Goal: Task Accomplishment & Management: Complete application form

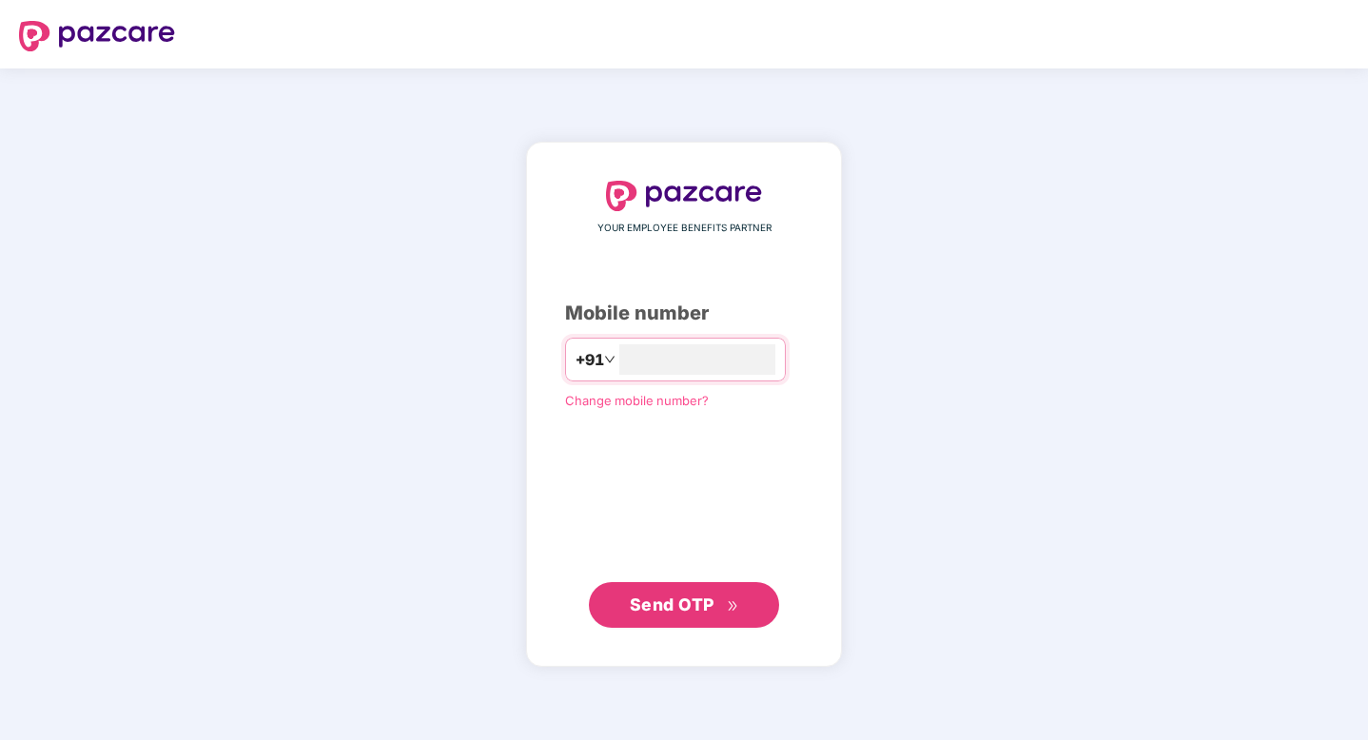
type input "**********"
click at [681, 615] on span "Send OTP" at bounding box center [684, 604] width 109 height 27
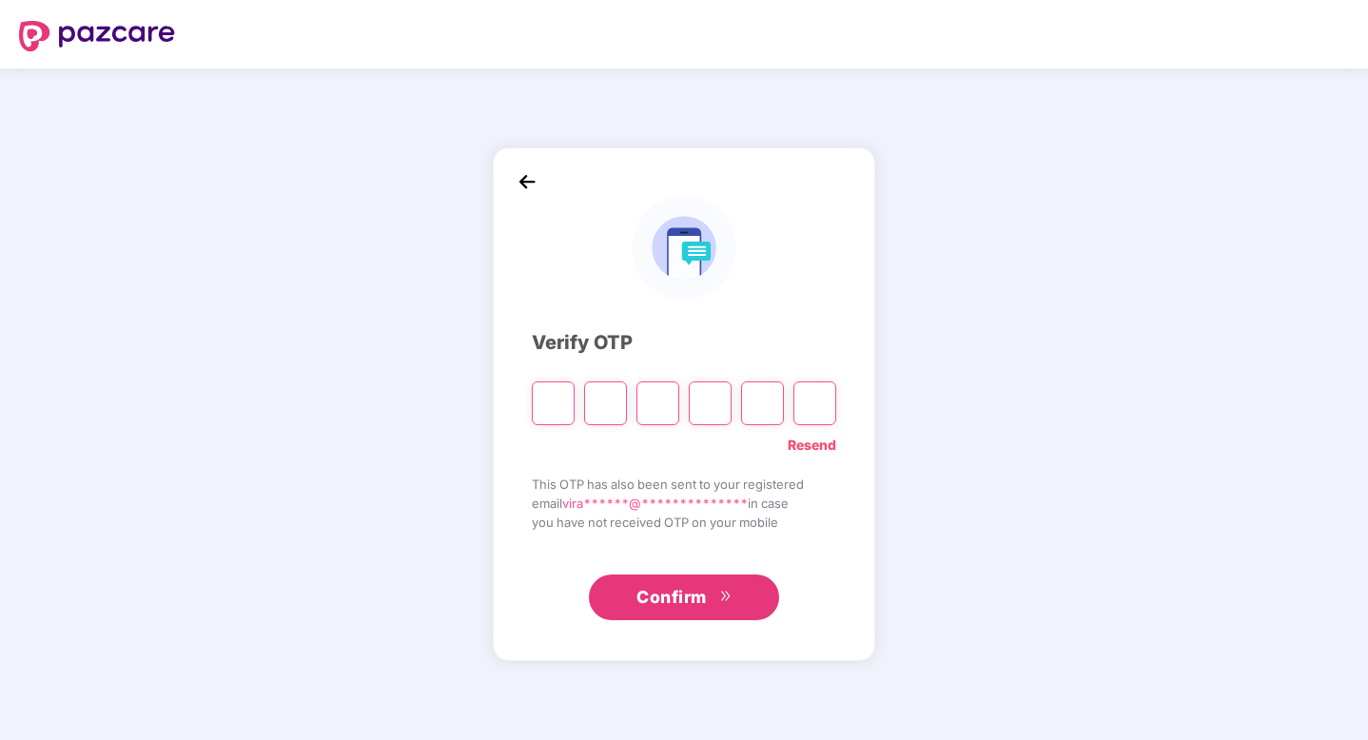
paste input "*"
type input "*"
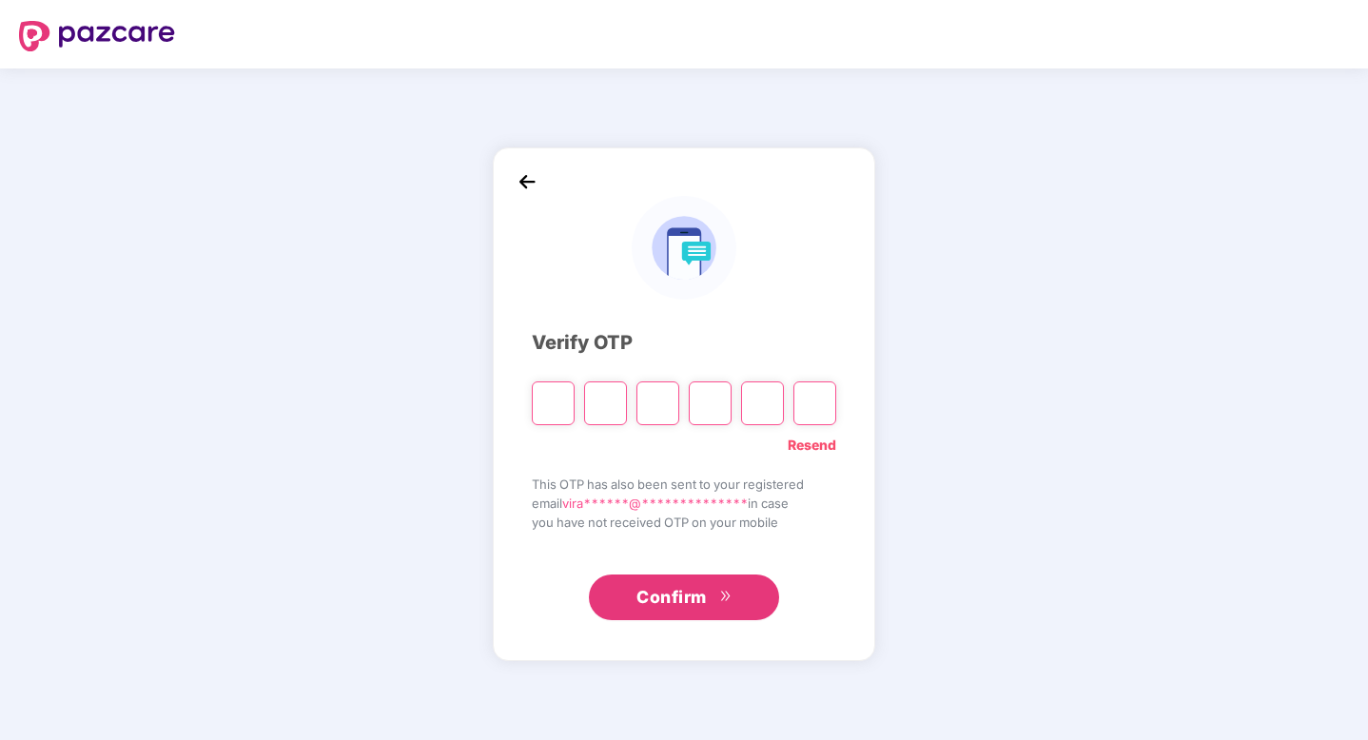
type input "*"
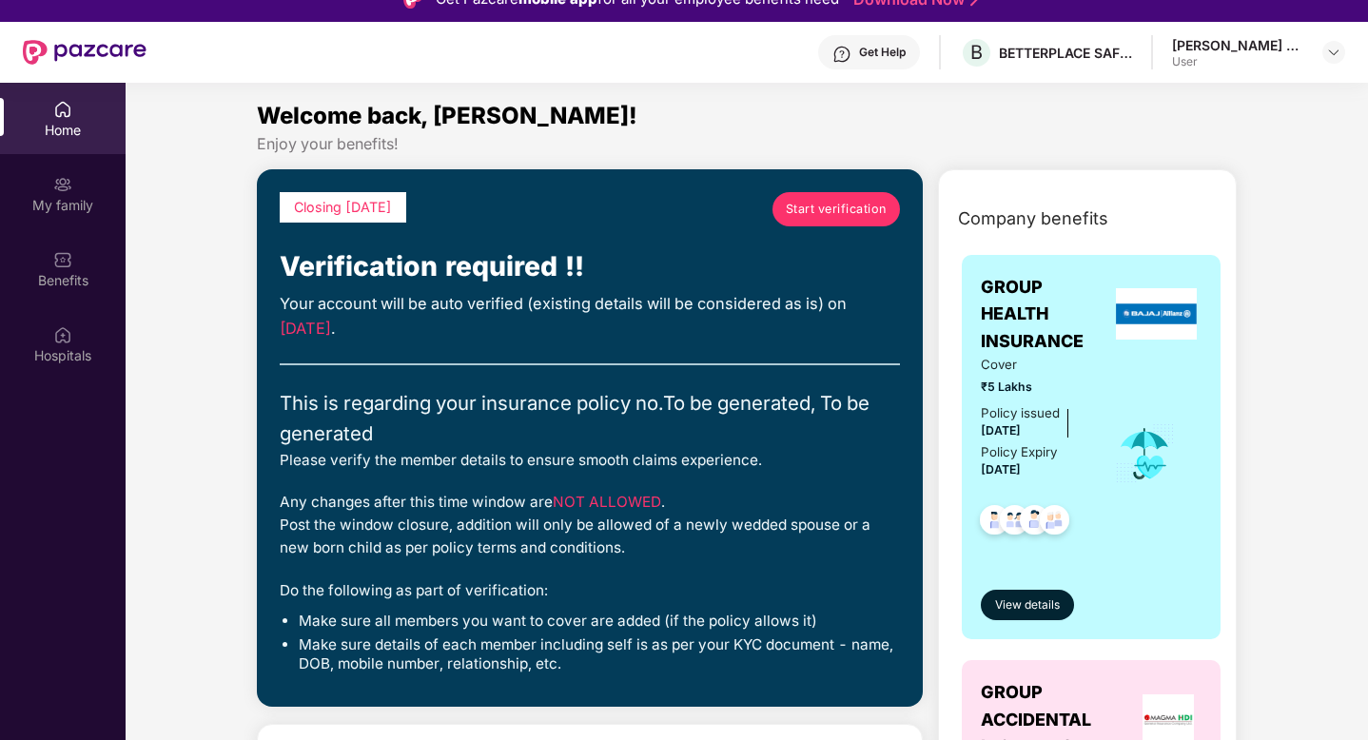
scroll to position [27, 0]
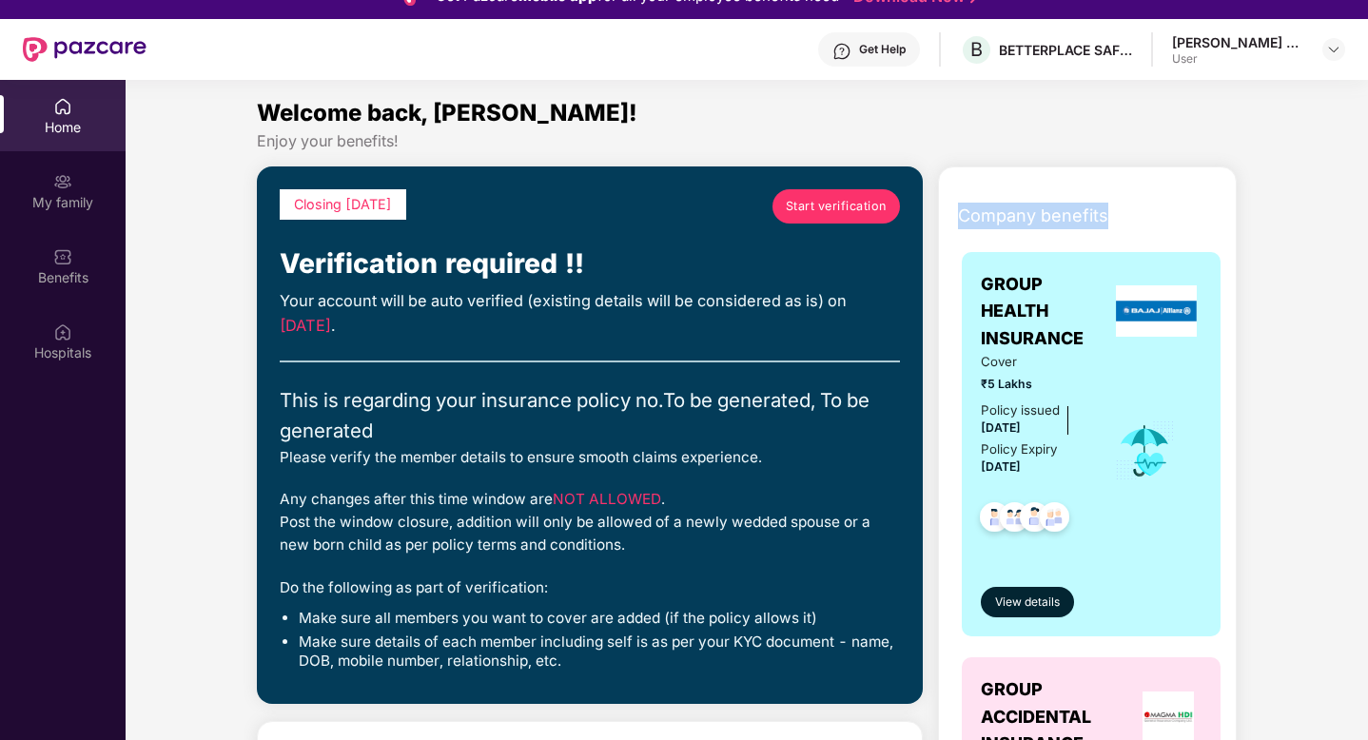
drag, startPoint x: 1369, startPoint y: 146, endPoint x: 1369, endPoint y: 240, distance: 94.2
click at [1367, 240] on html "Get Pazcare mobile app for all your employee benefits need Download Now Get Hel…" at bounding box center [684, 343] width 1368 height 740
drag, startPoint x: 1369, startPoint y: 194, endPoint x: 1369, endPoint y: 207, distance: 13.3
click at [1367, 207] on html "Get Pazcare mobile app for all your employee benefits need Download Now Get Hel…" at bounding box center [684, 343] width 1368 height 740
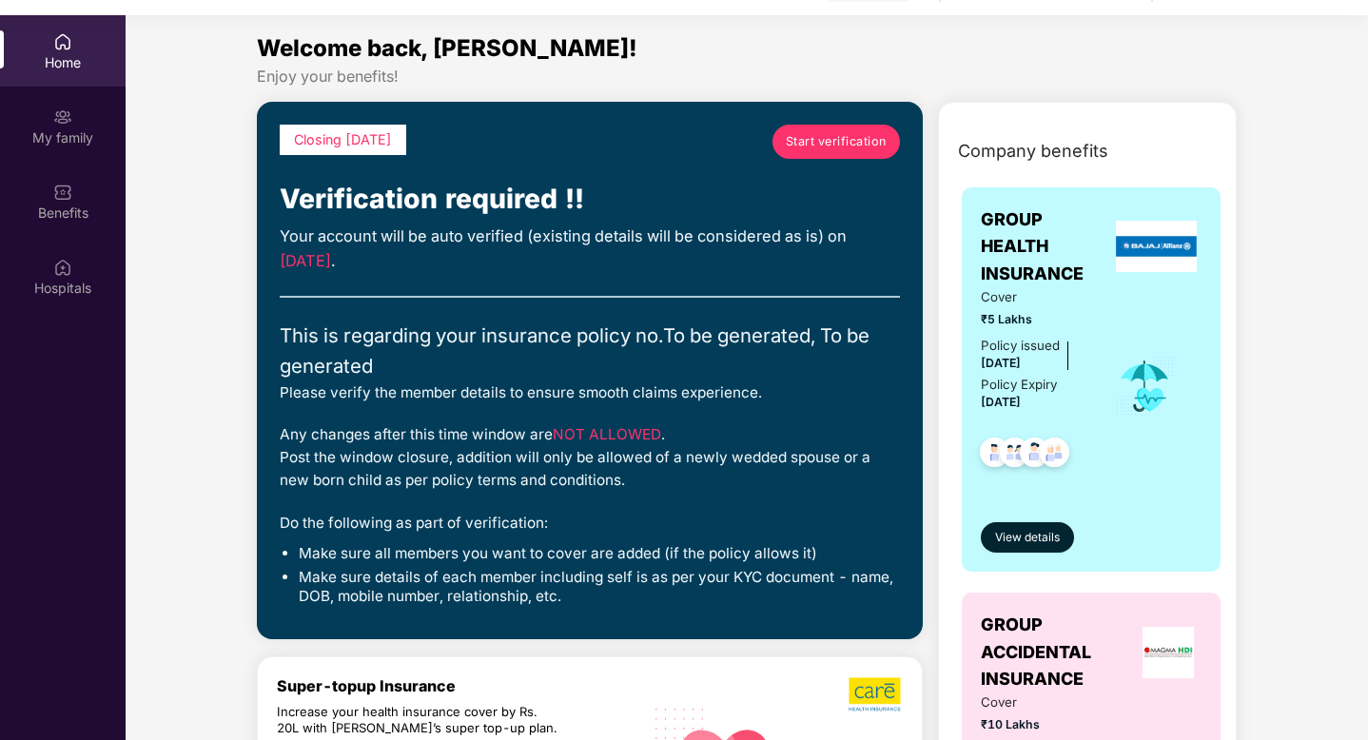
scroll to position [107, 0]
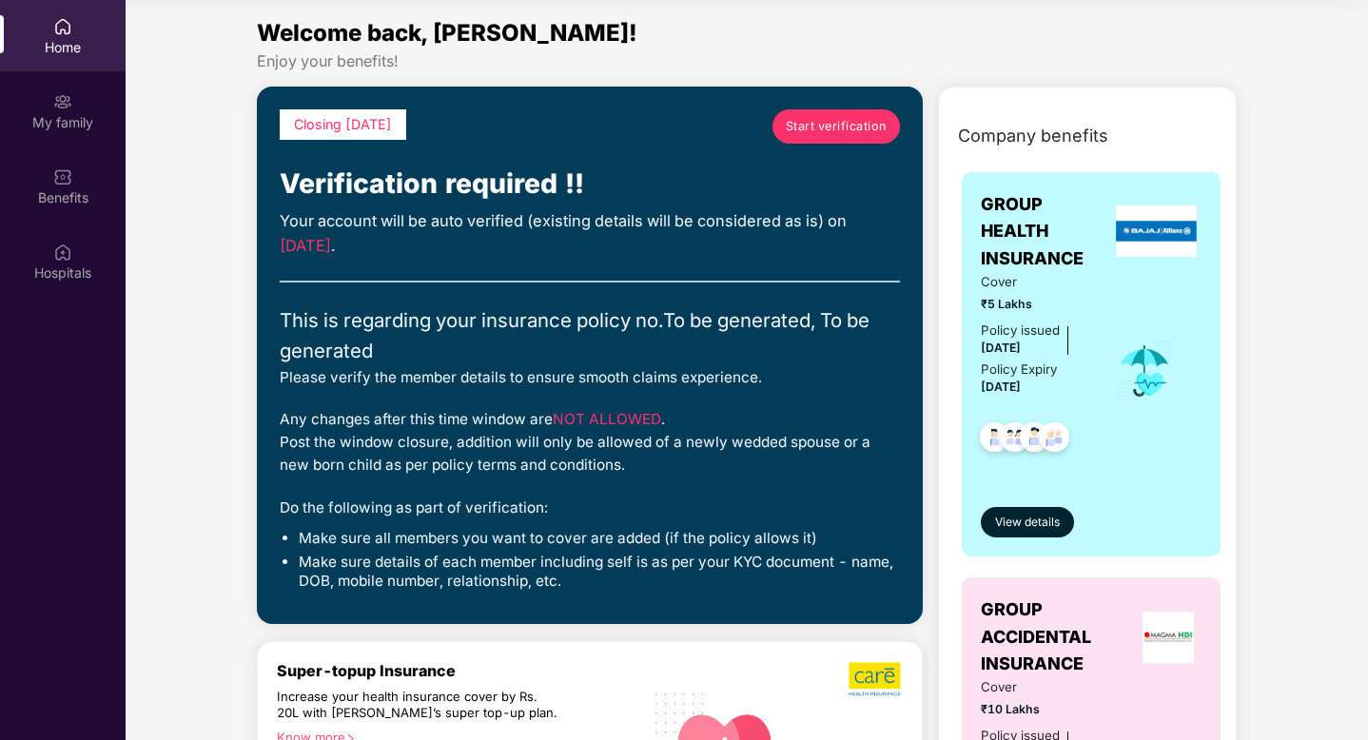
click at [848, 129] on span "Start verification" at bounding box center [836, 126] width 101 height 19
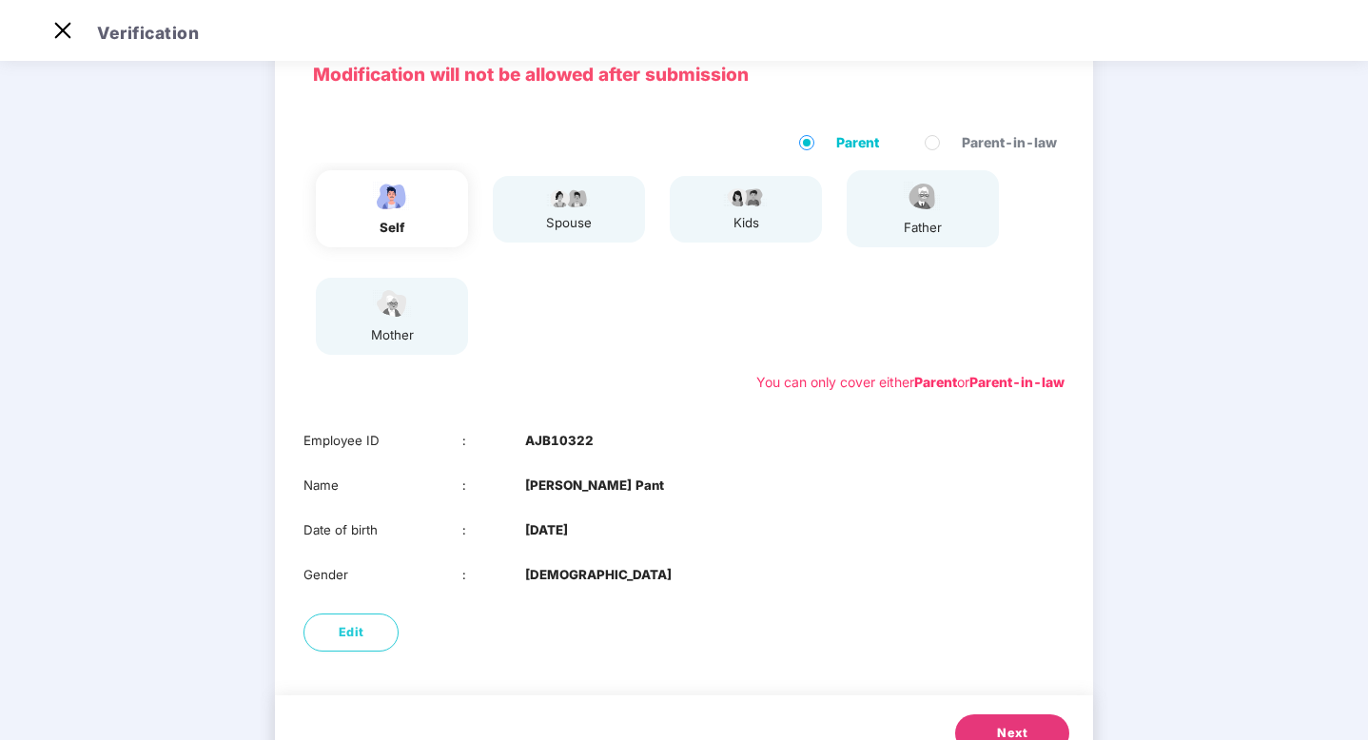
scroll to position [173, 0]
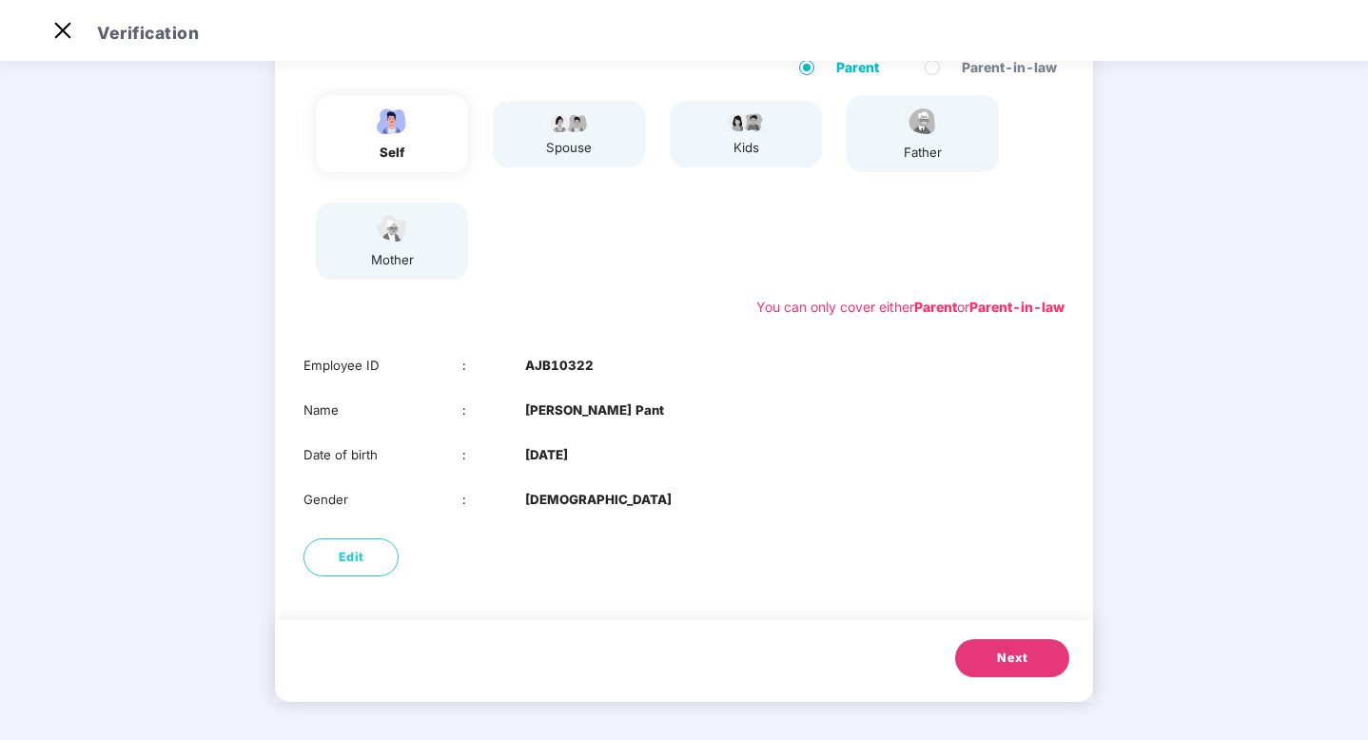
click at [1027, 661] on button "Next" at bounding box center [1012, 658] width 114 height 38
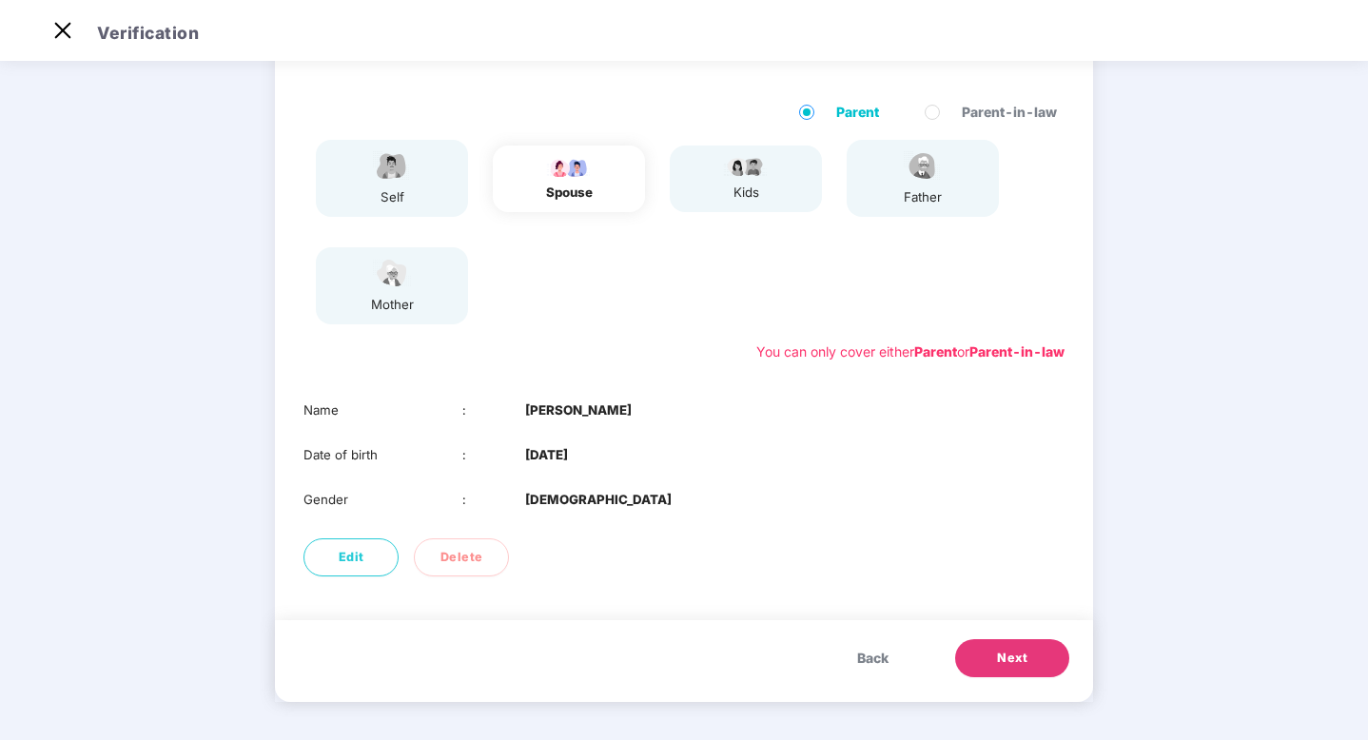
scroll to position [128, 0]
click at [1031, 661] on button "Next" at bounding box center [1012, 658] width 114 height 38
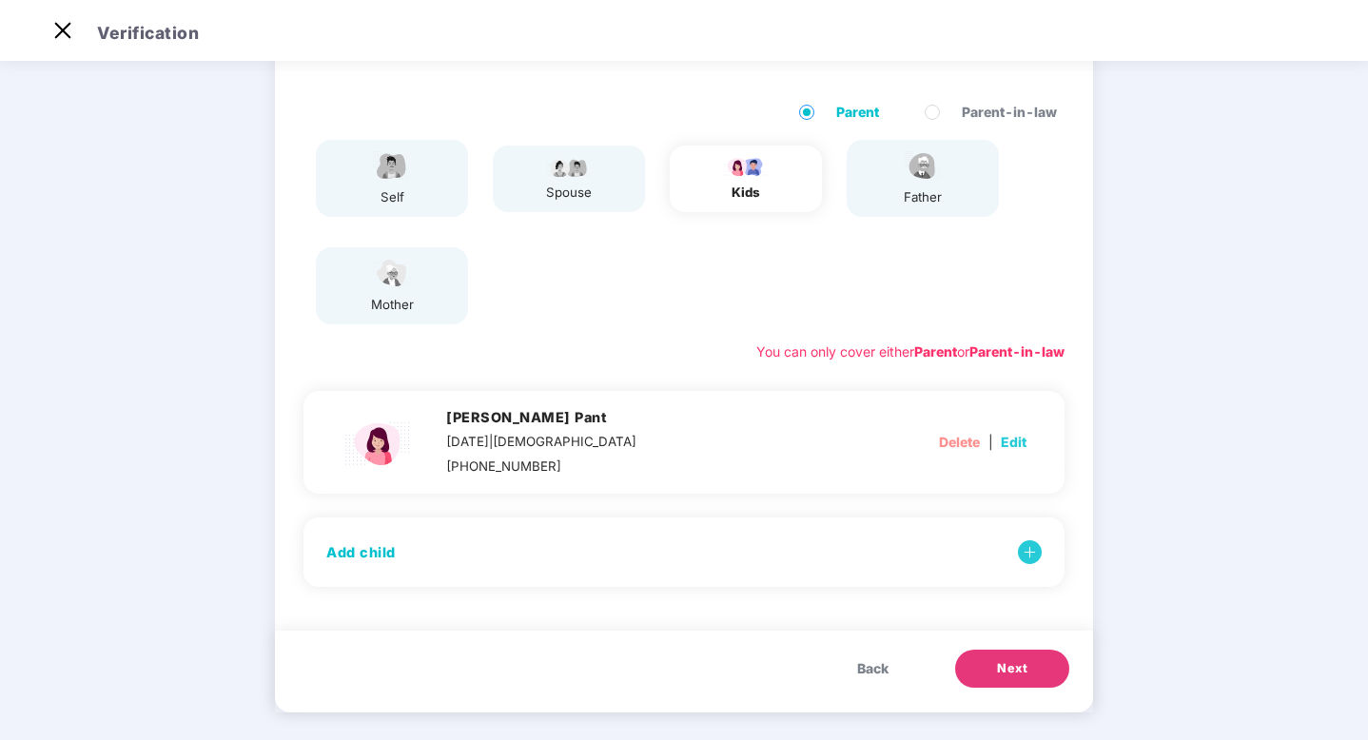
scroll to position [139, 0]
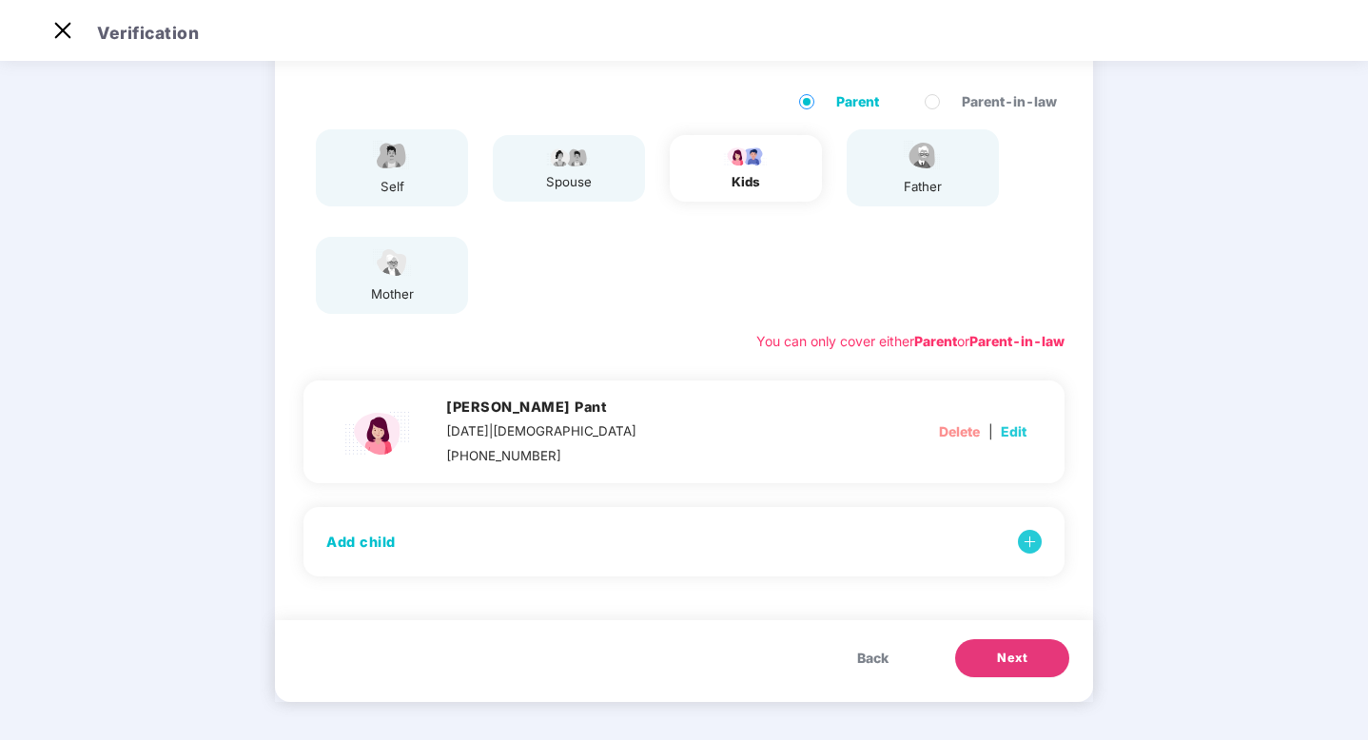
click at [1019, 657] on span "Next" at bounding box center [1012, 658] width 30 height 19
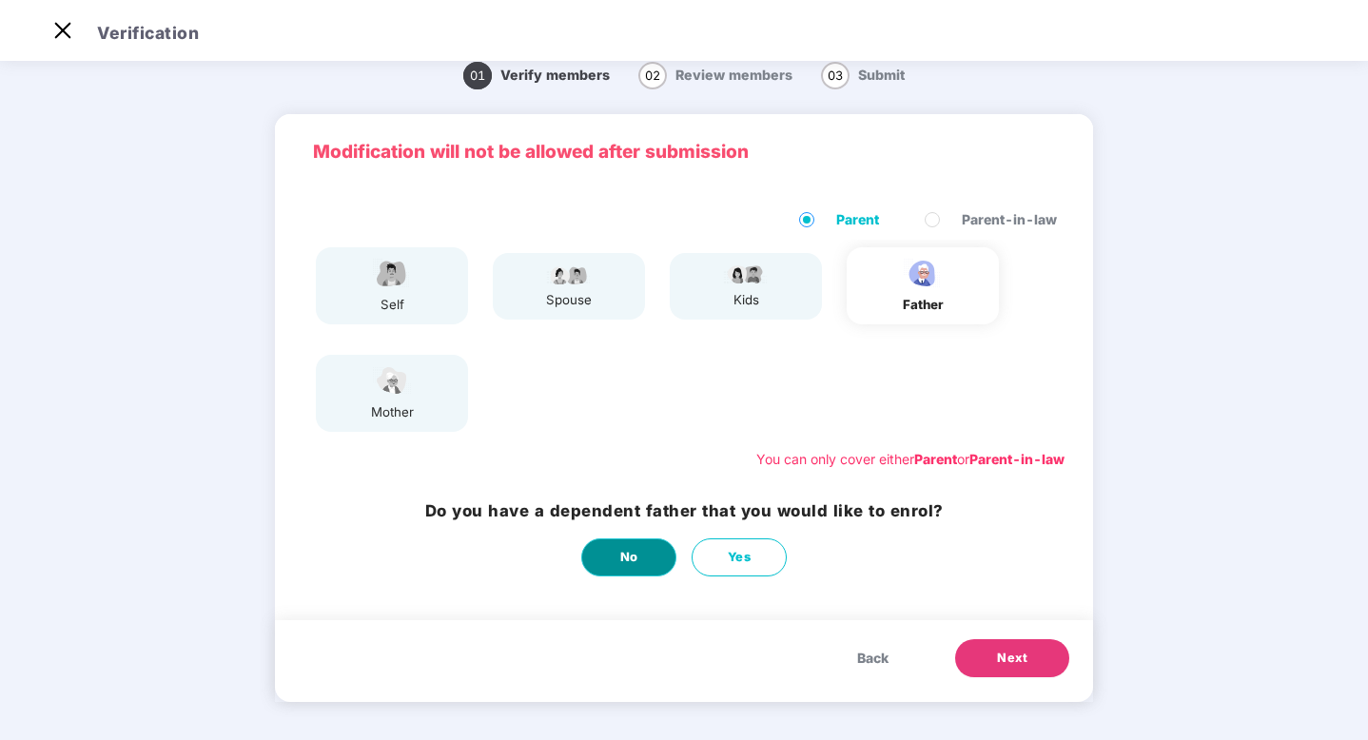
click at [629, 565] on span "No" at bounding box center [629, 557] width 18 height 19
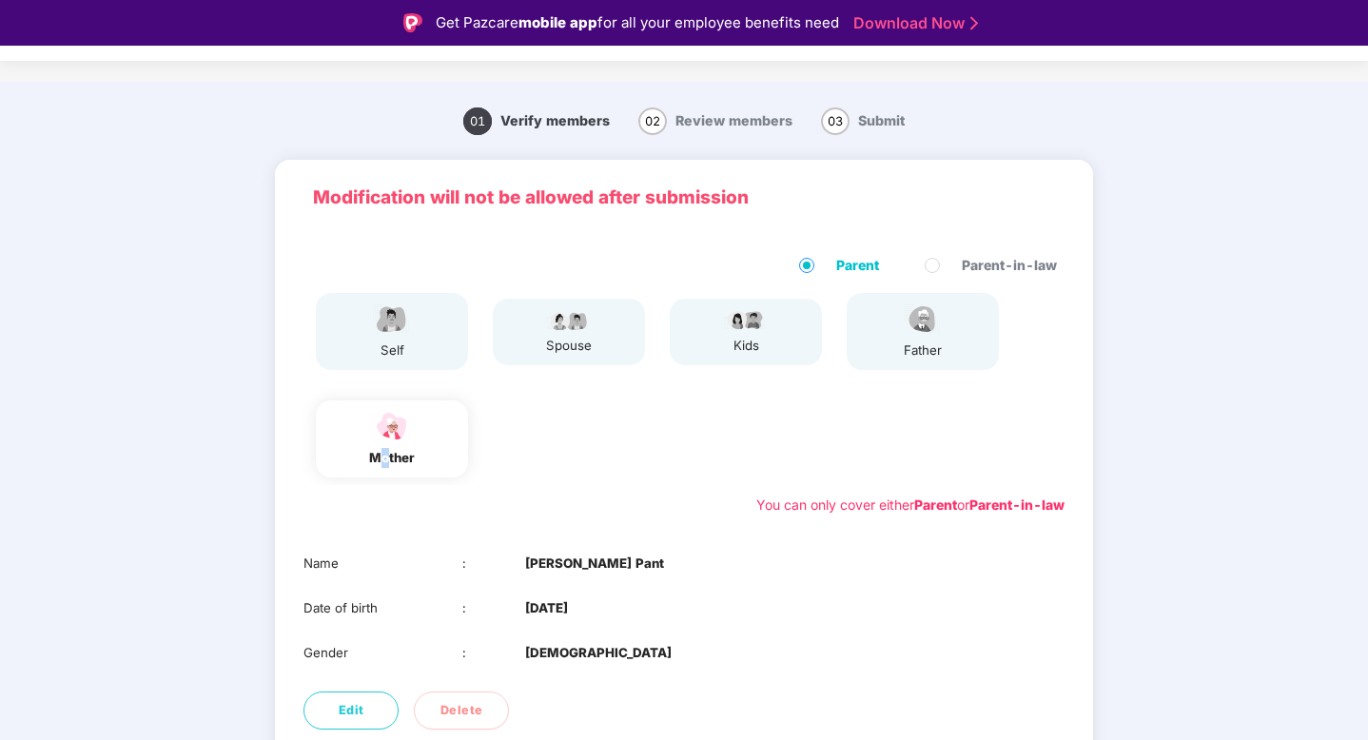
click at [386, 458] on div "mother" at bounding box center [392, 458] width 48 height 20
click at [390, 434] on img at bounding box center [392, 426] width 48 height 33
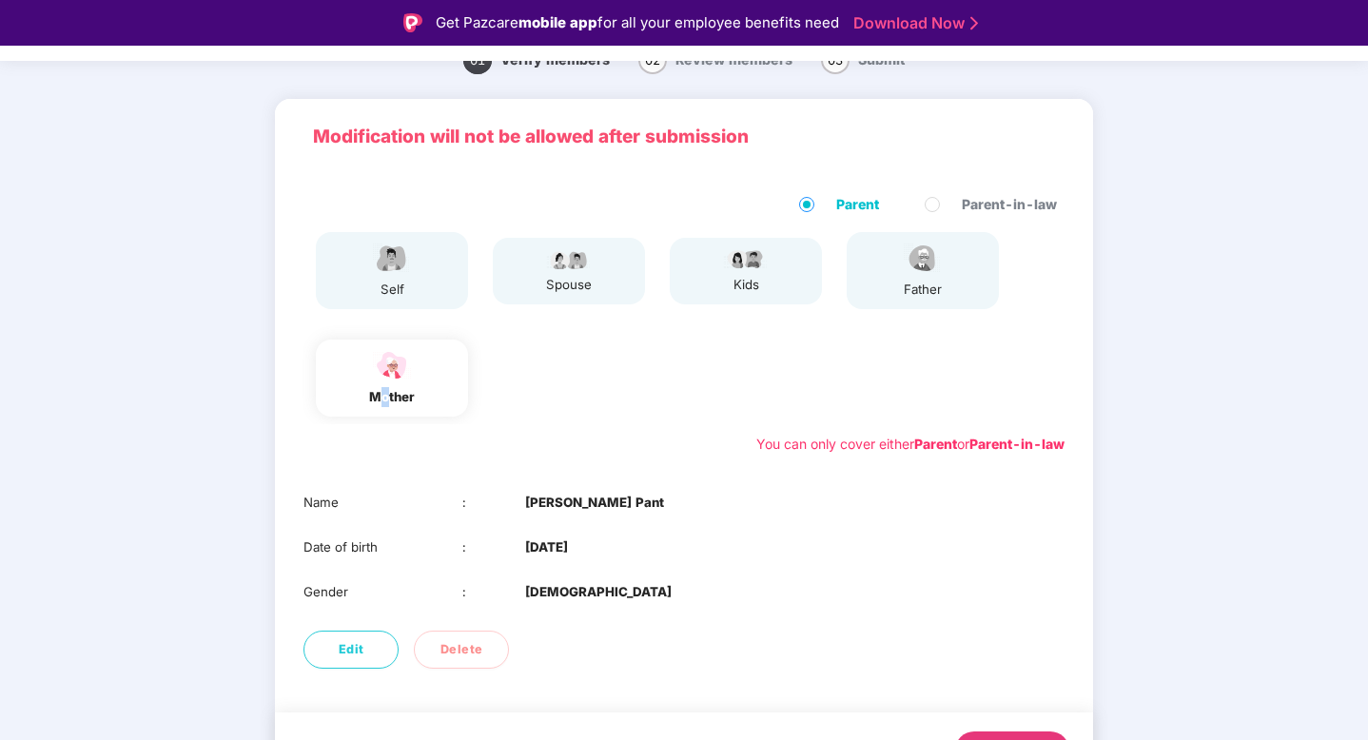
scroll to position [128, 0]
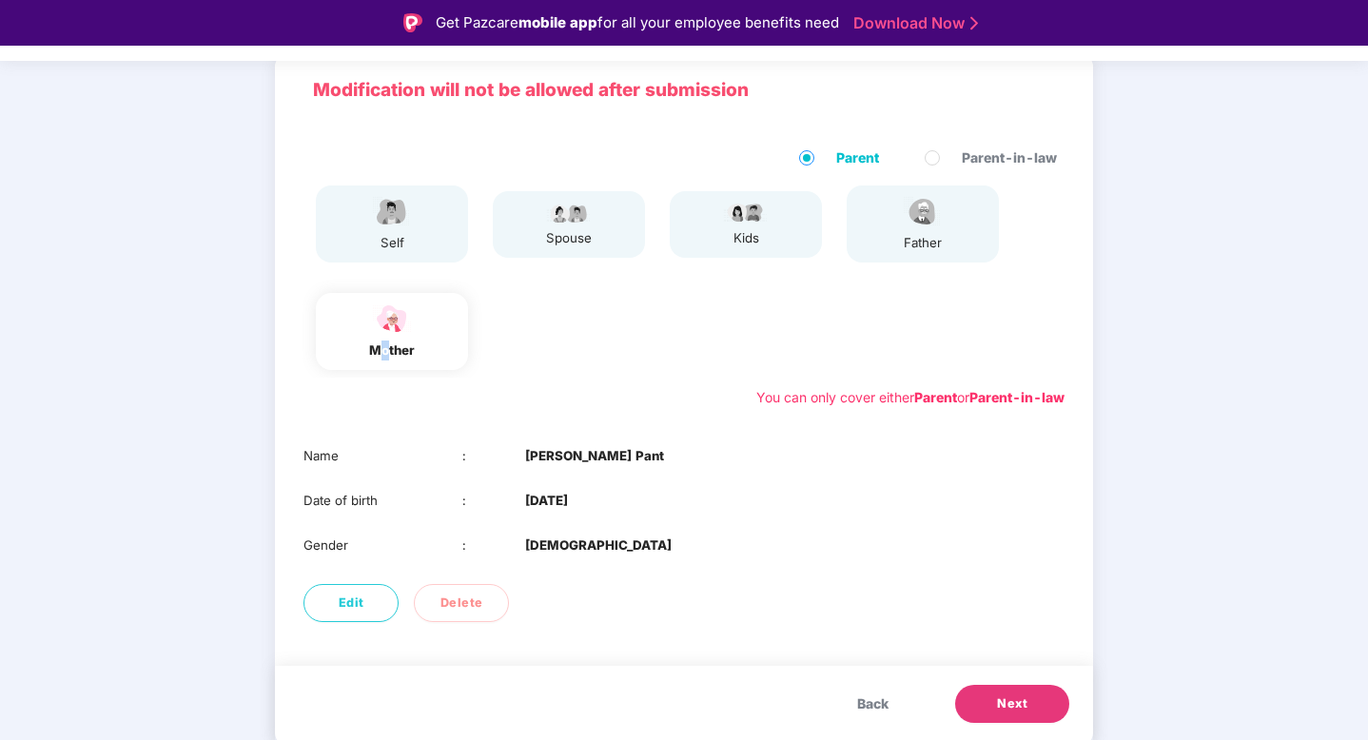
click at [1034, 707] on button "Next" at bounding box center [1012, 704] width 114 height 38
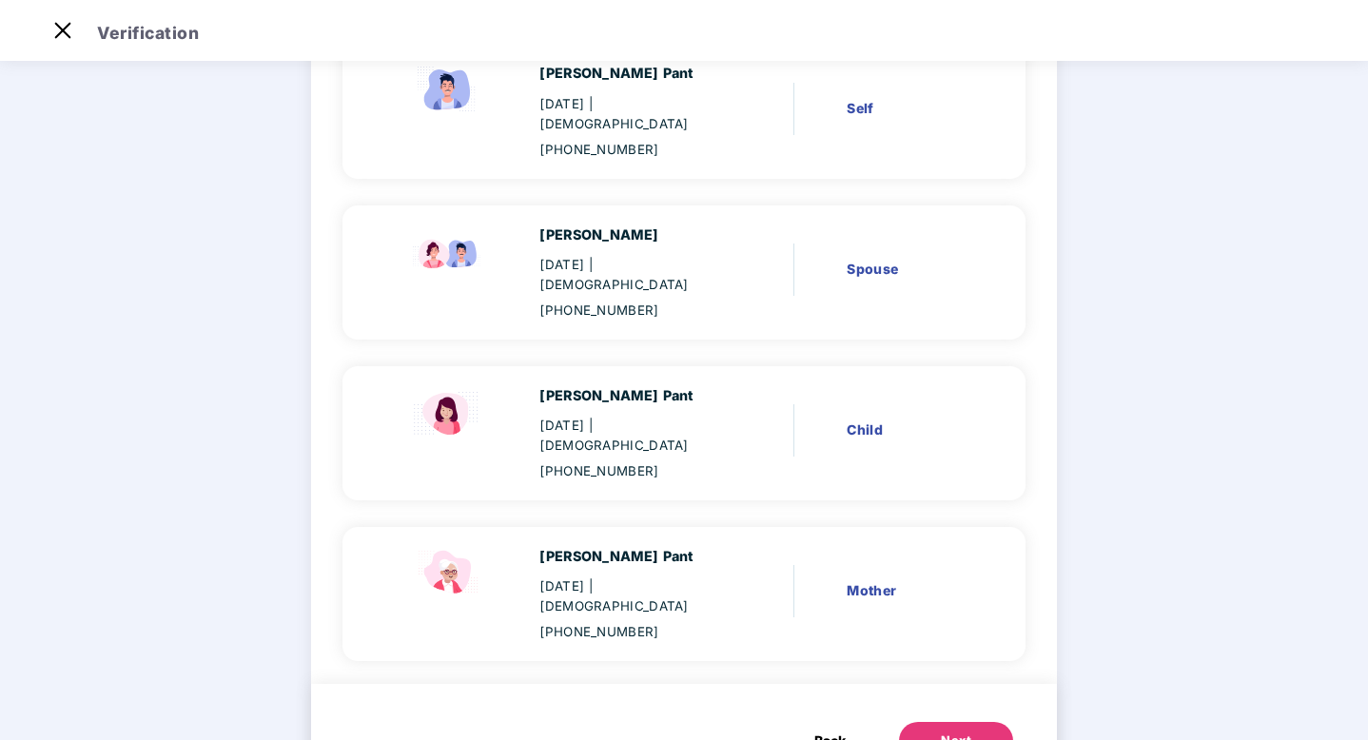
scroll to position [209, 0]
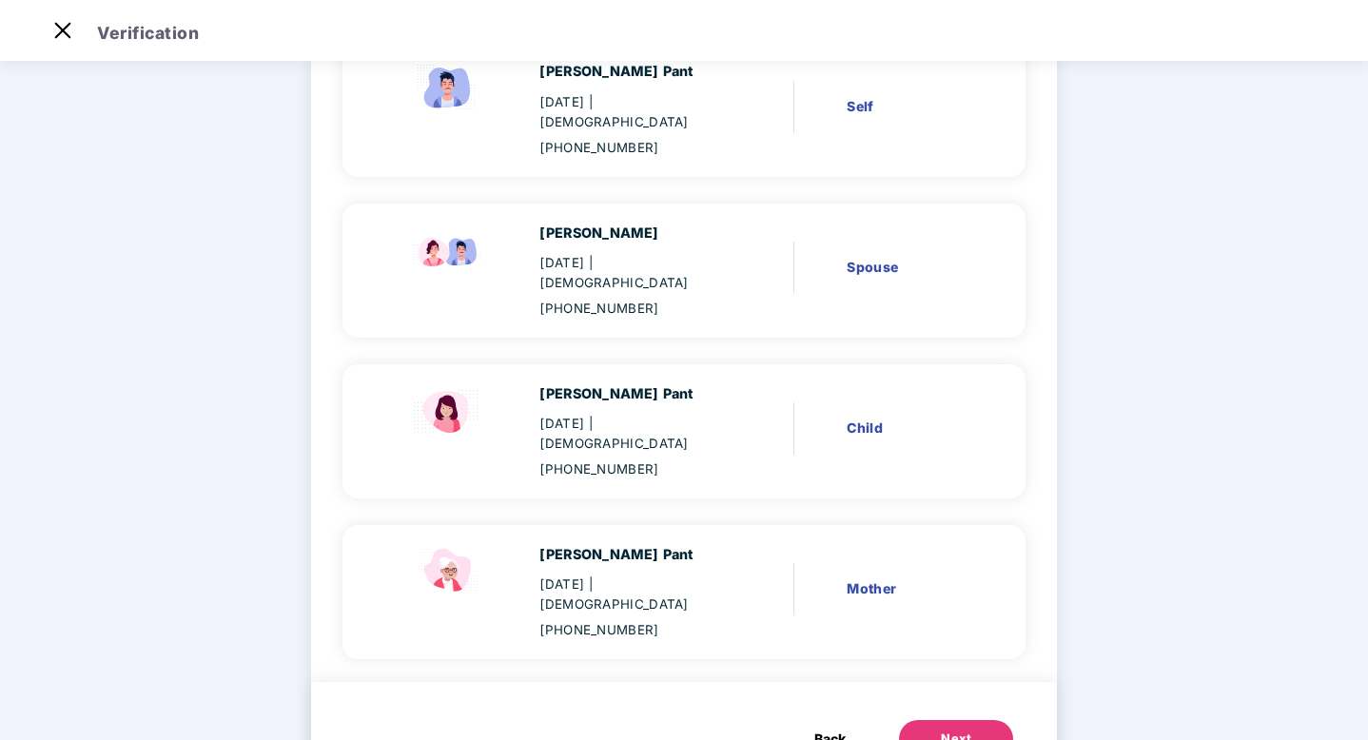
click at [973, 720] on button "Next" at bounding box center [956, 739] width 114 height 38
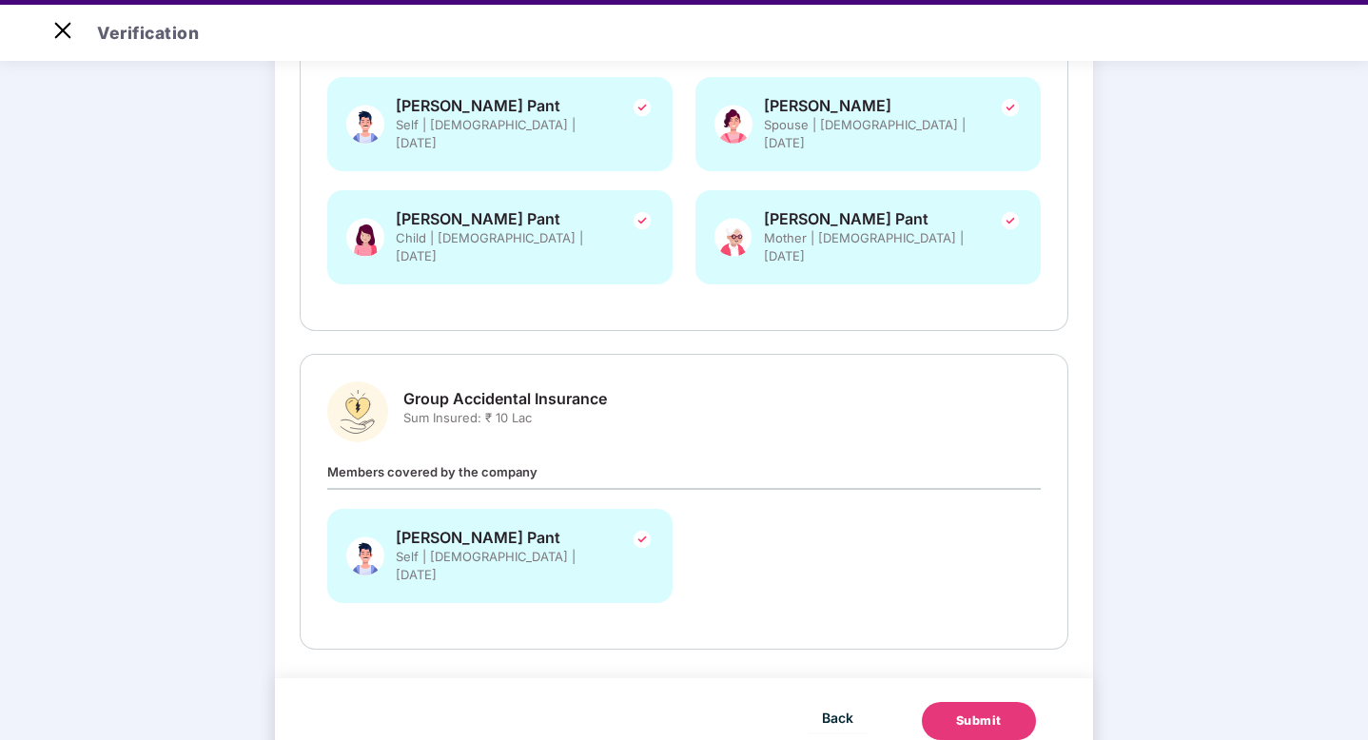
scroll to position [46, 0]
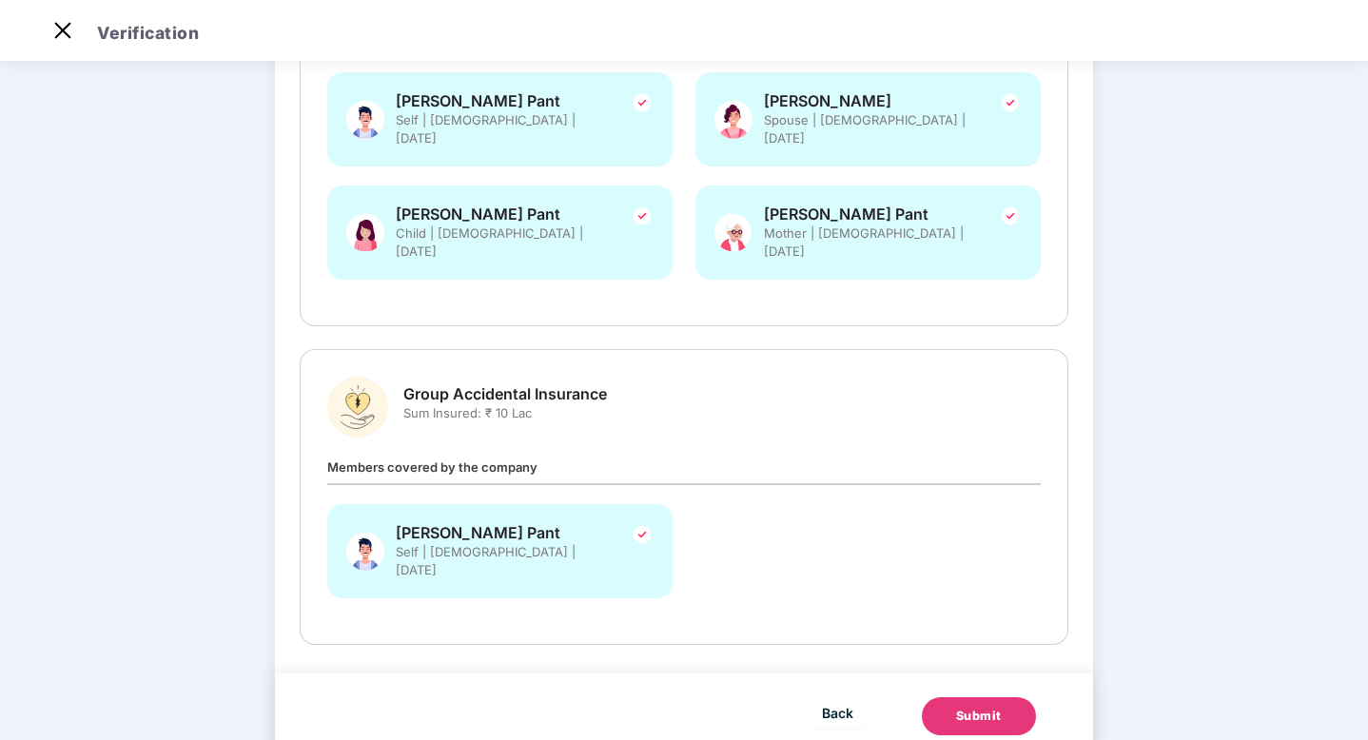
click at [996, 707] on div "Submit" at bounding box center [979, 716] width 46 height 19
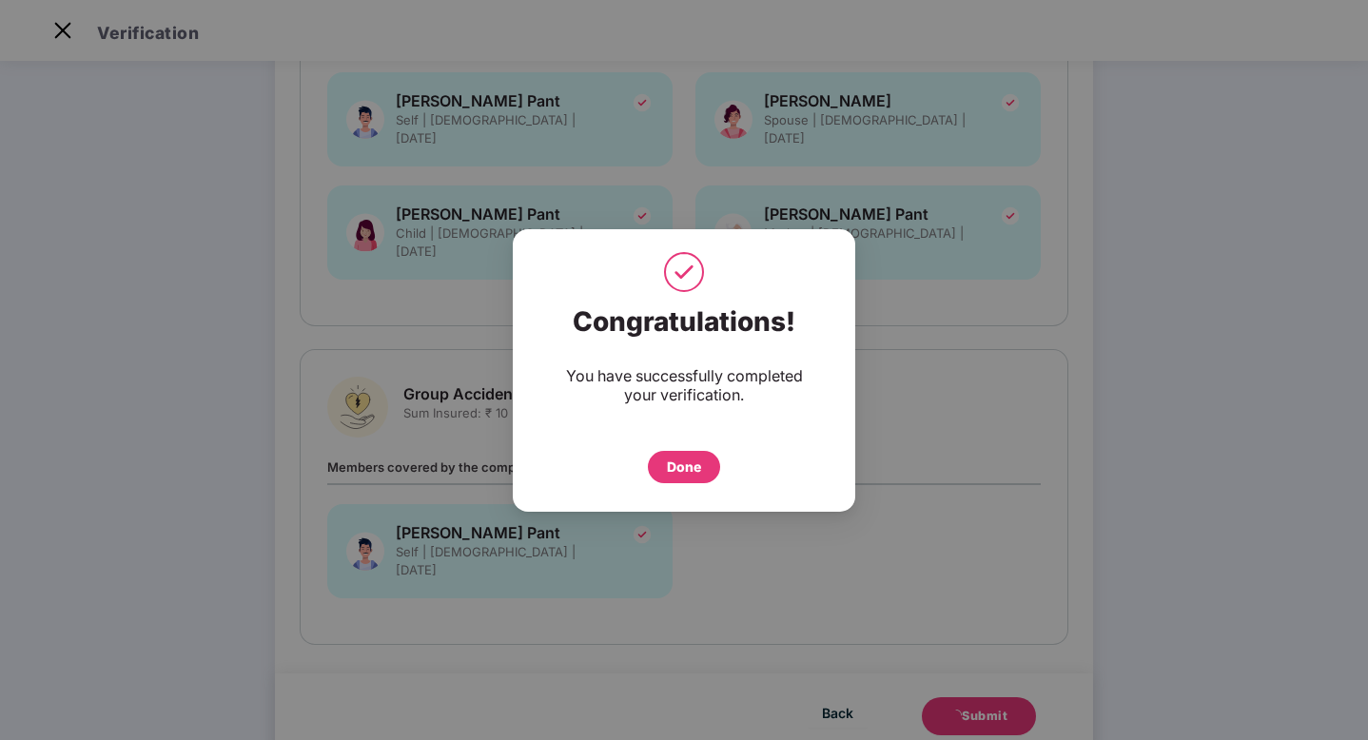
click at [700, 460] on div "Done" at bounding box center [684, 467] width 34 height 21
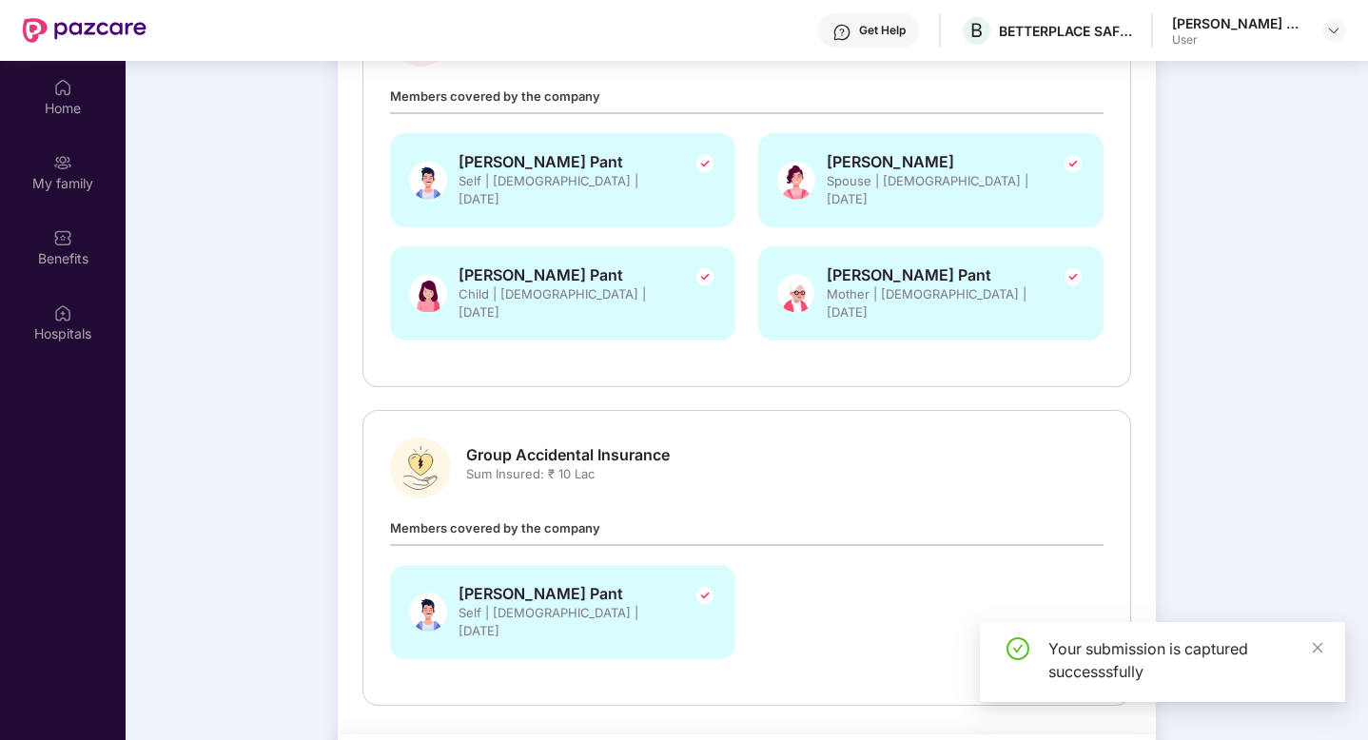
scroll to position [107, 0]
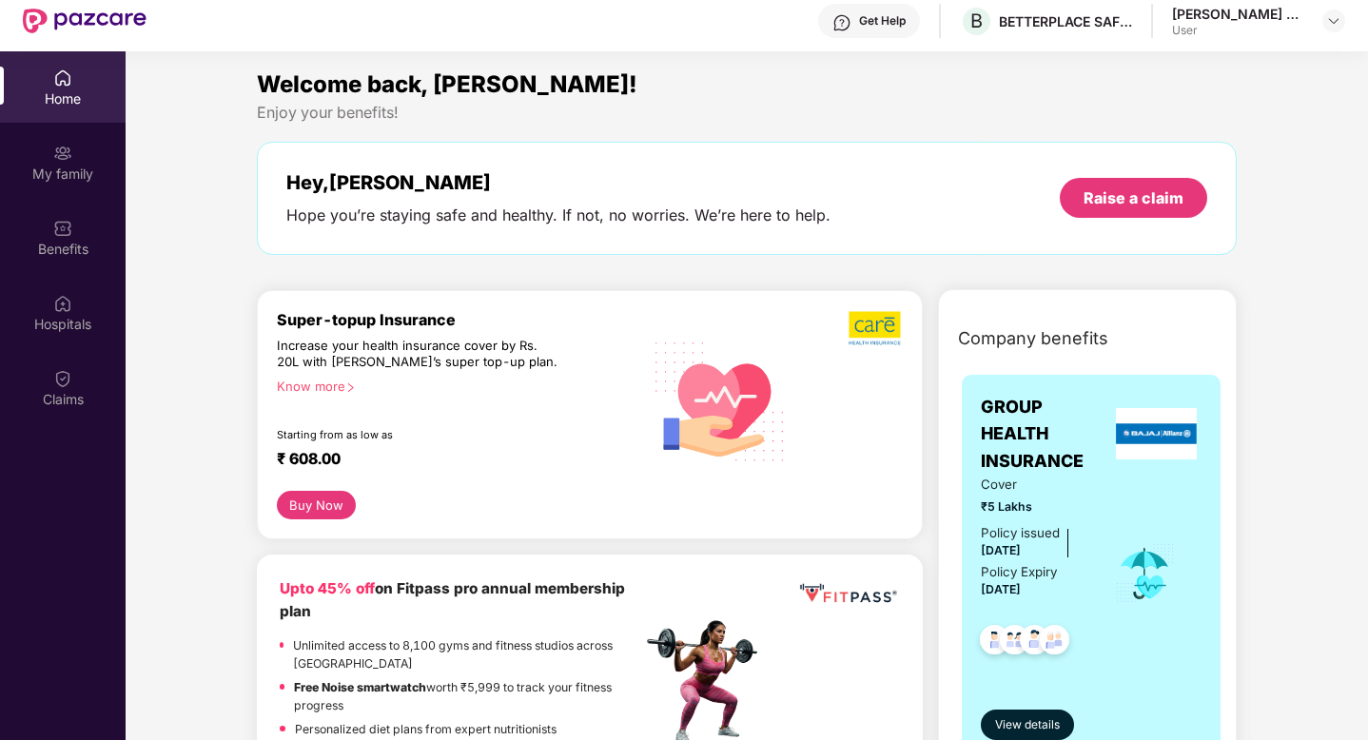
scroll to position [107, 0]
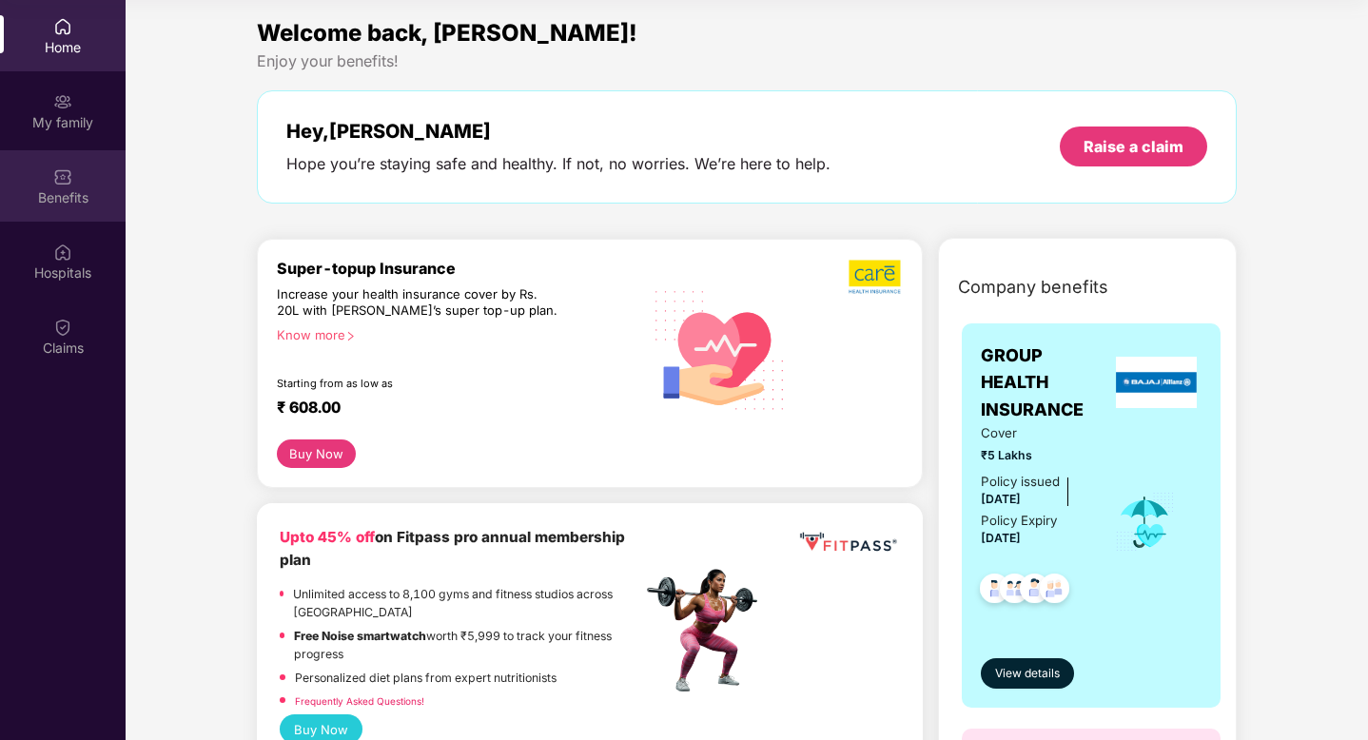
click at [76, 194] on div "Benefits" at bounding box center [63, 197] width 126 height 19
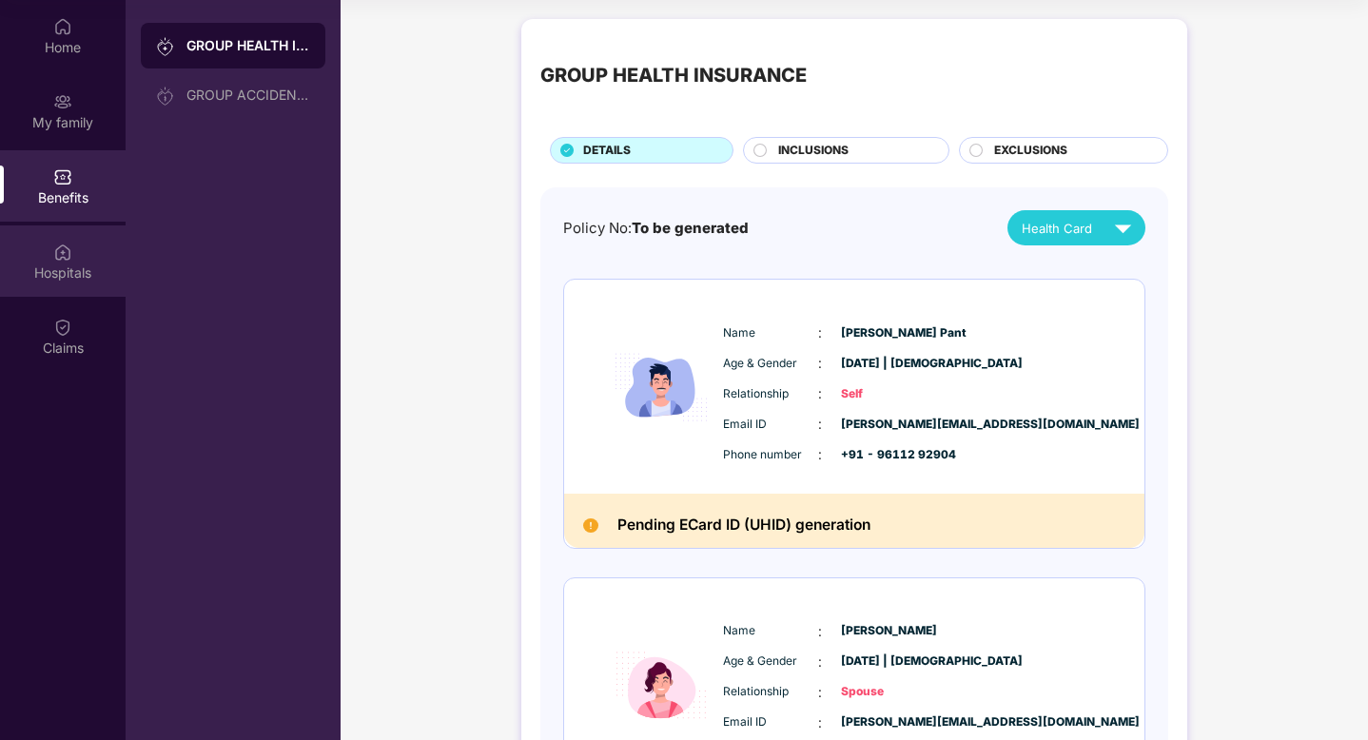
click at [82, 264] on div "Hospitals" at bounding box center [63, 273] width 126 height 19
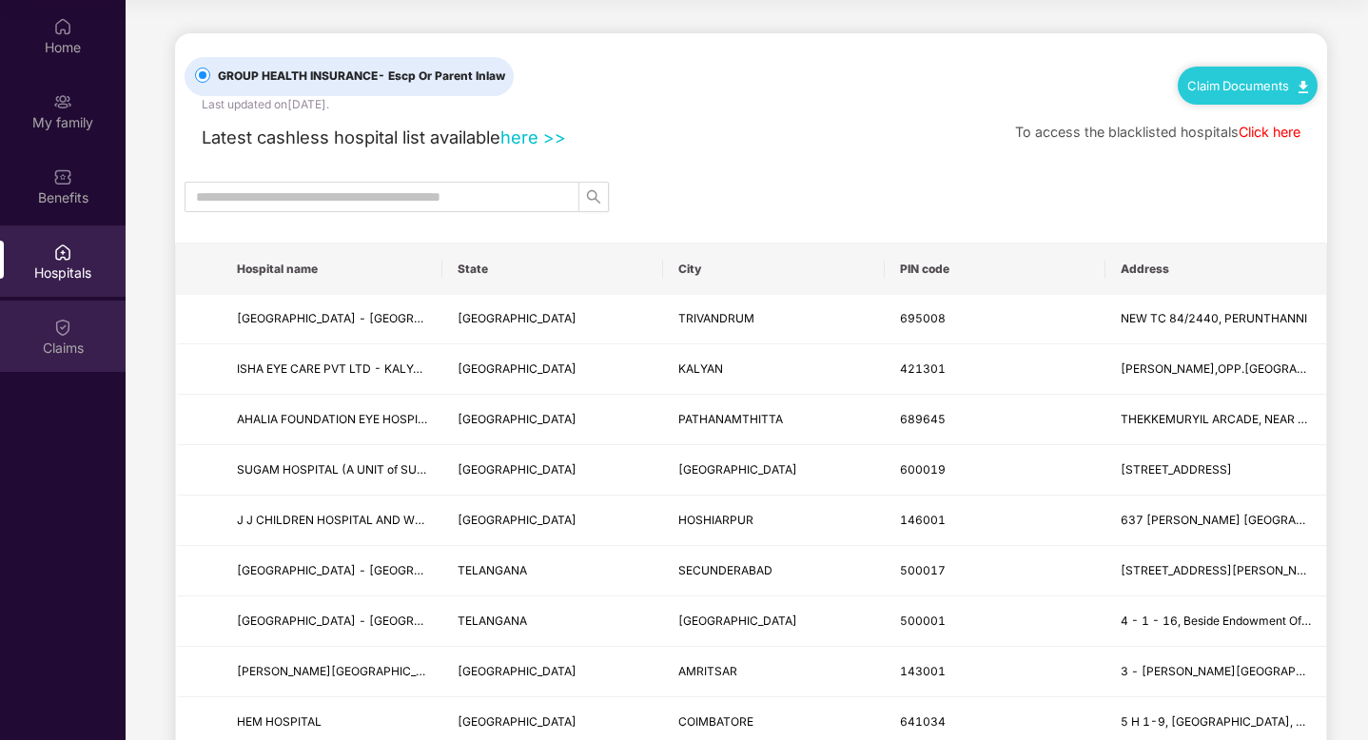
click at [71, 324] on img at bounding box center [62, 327] width 19 height 19
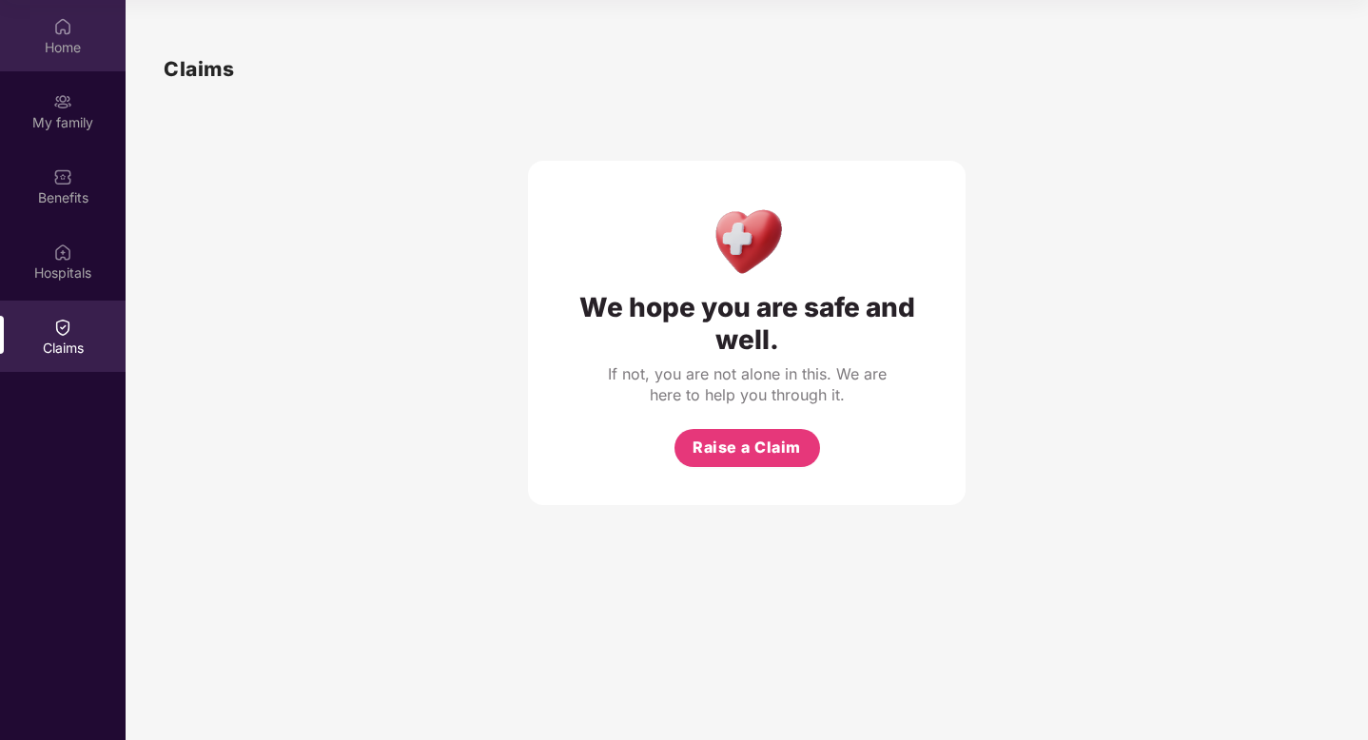
click at [74, 39] on div "Home" at bounding box center [63, 47] width 126 height 19
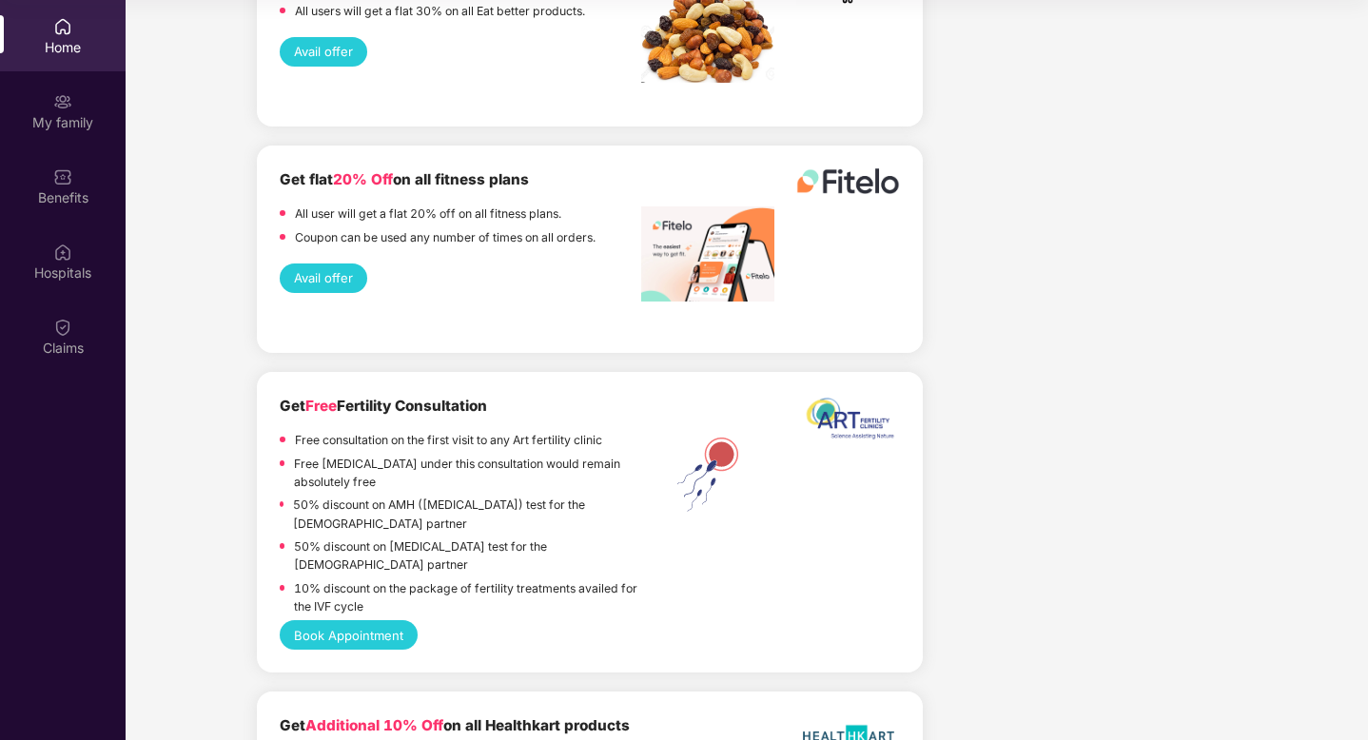
scroll to position [3759, 0]
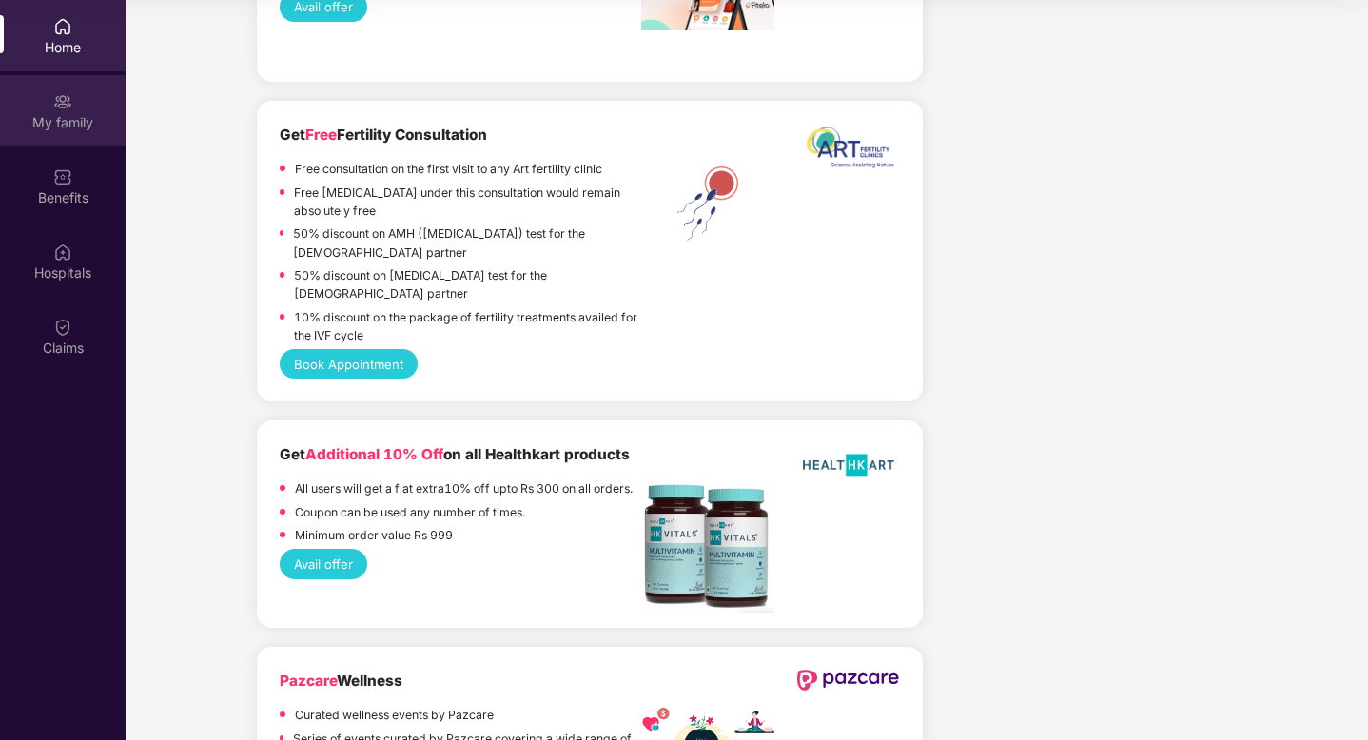
click at [68, 126] on div "My family" at bounding box center [63, 122] width 126 height 19
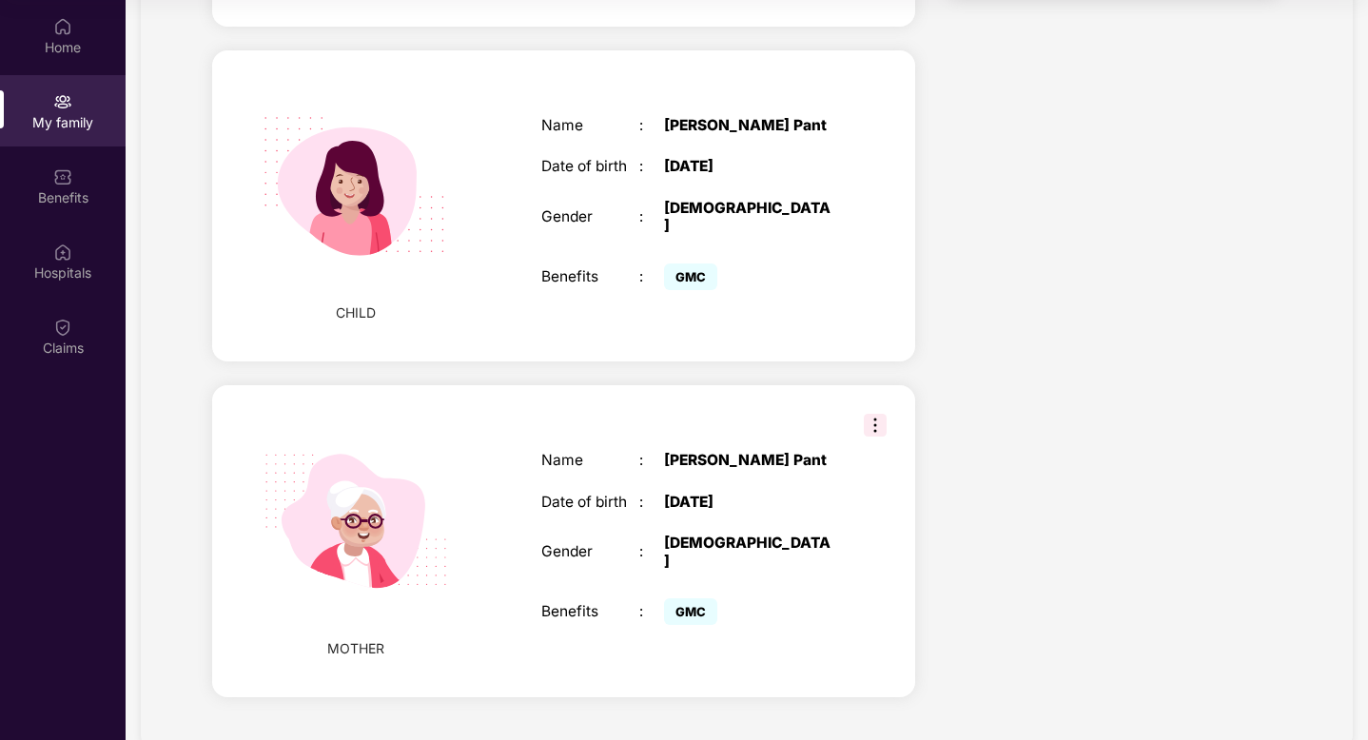
scroll to position [1049, 0]
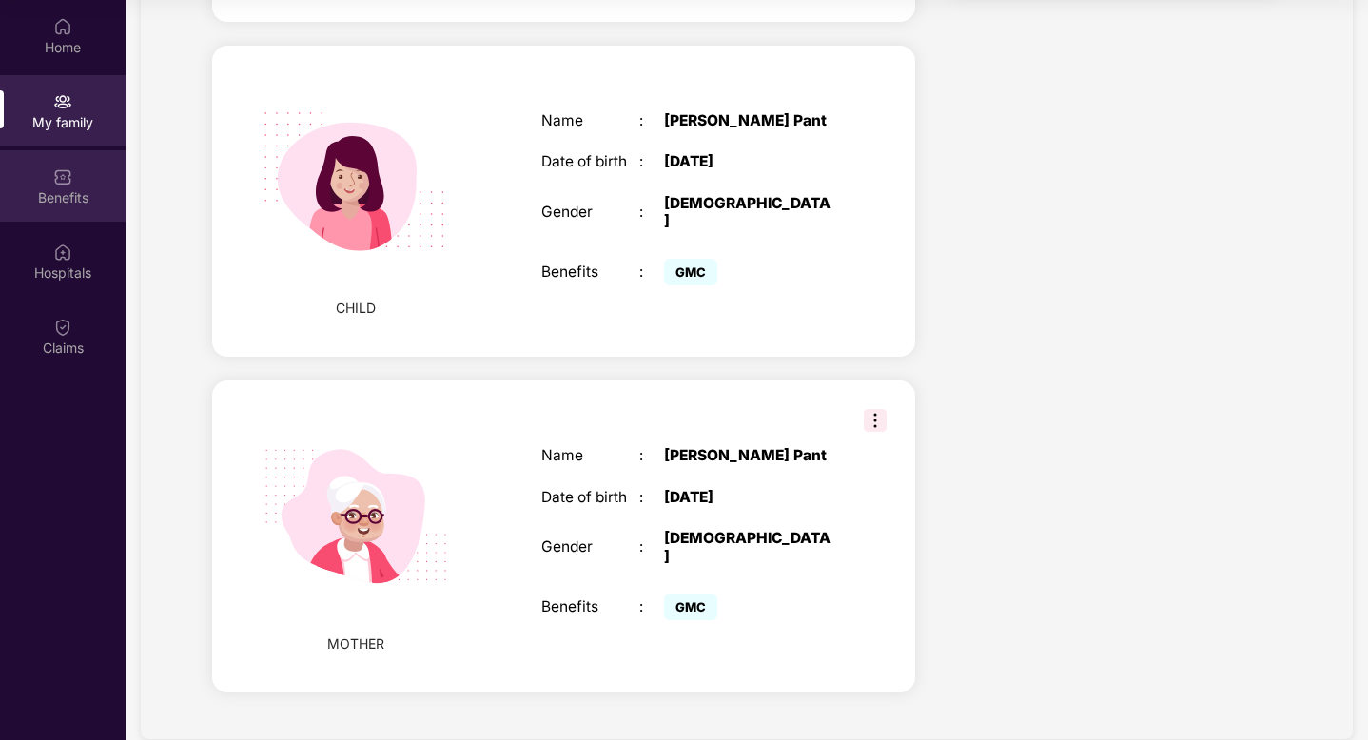
click at [63, 194] on div "Benefits" at bounding box center [63, 197] width 126 height 19
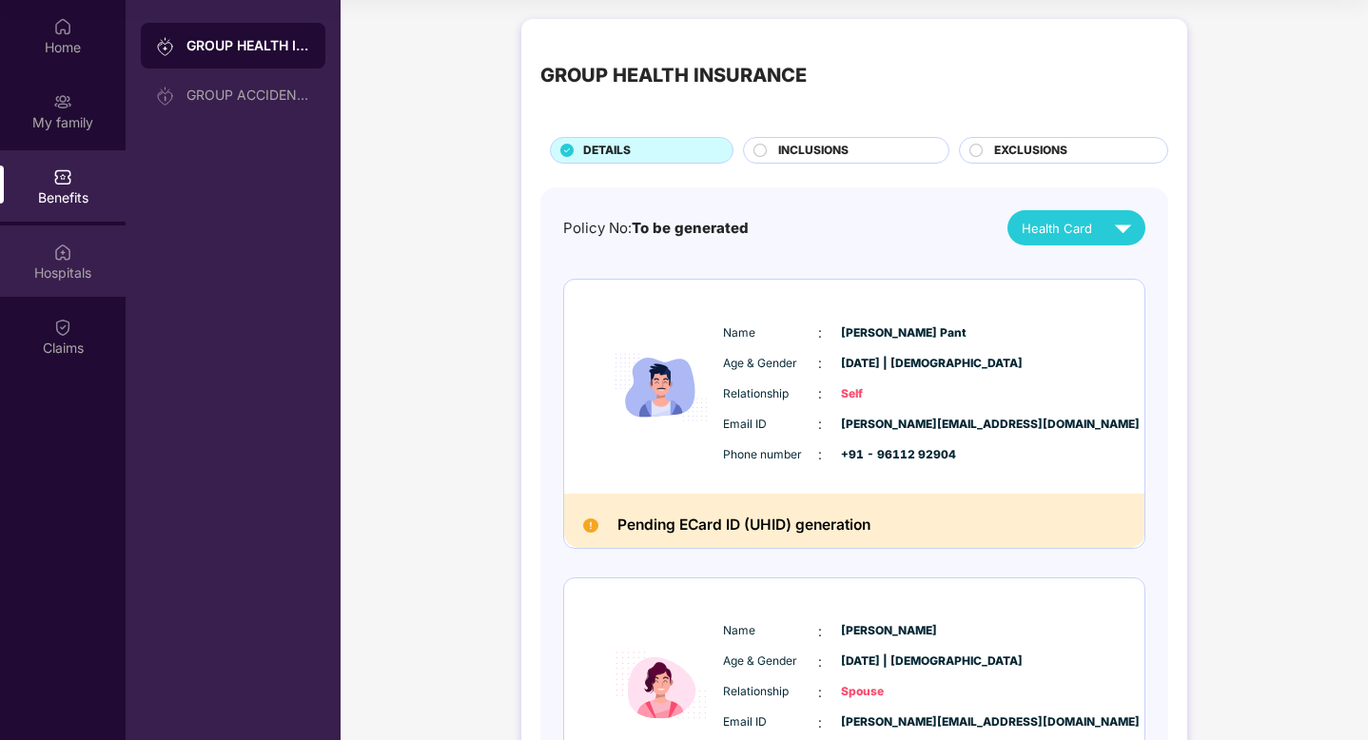
click at [84, 267] on div "Hospitals" at bounding box center [63, 273] width 126 height 19
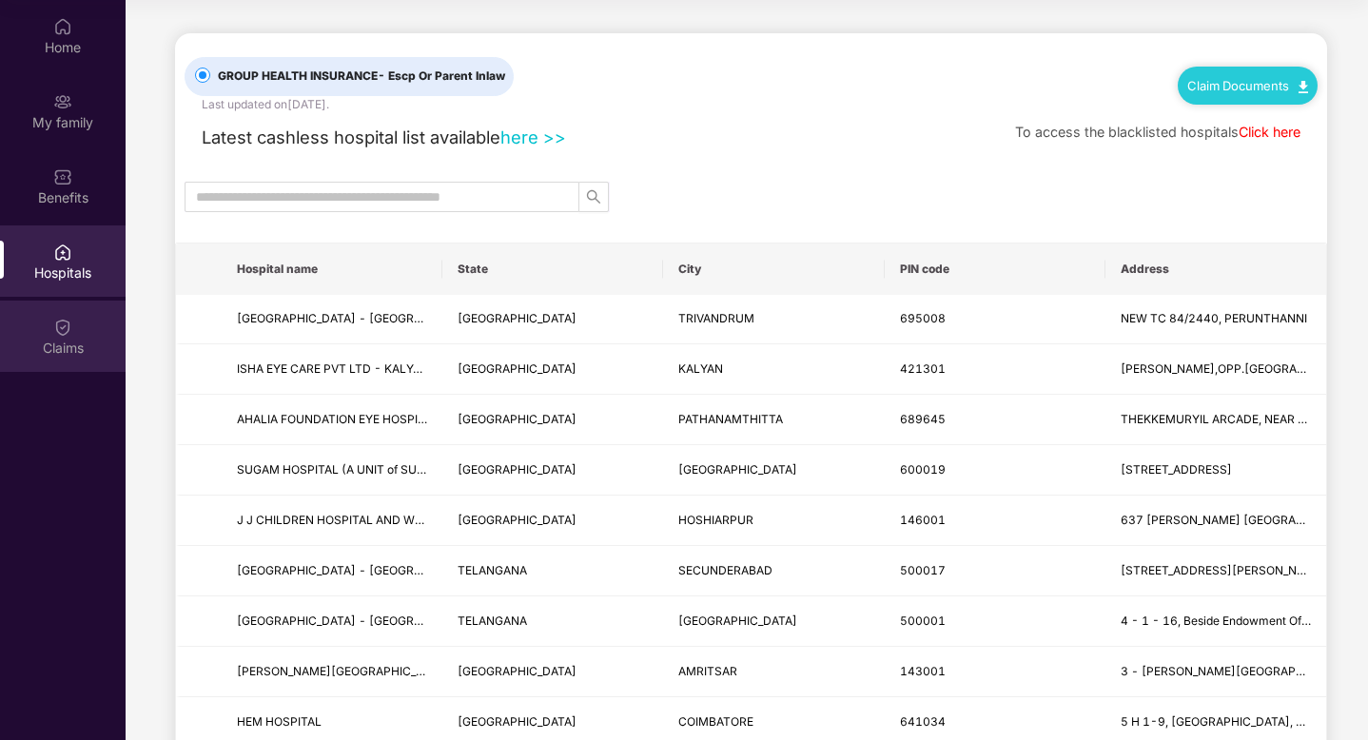
click at [64, 323] on img at bounding box center [62, 327] width 19 height 19
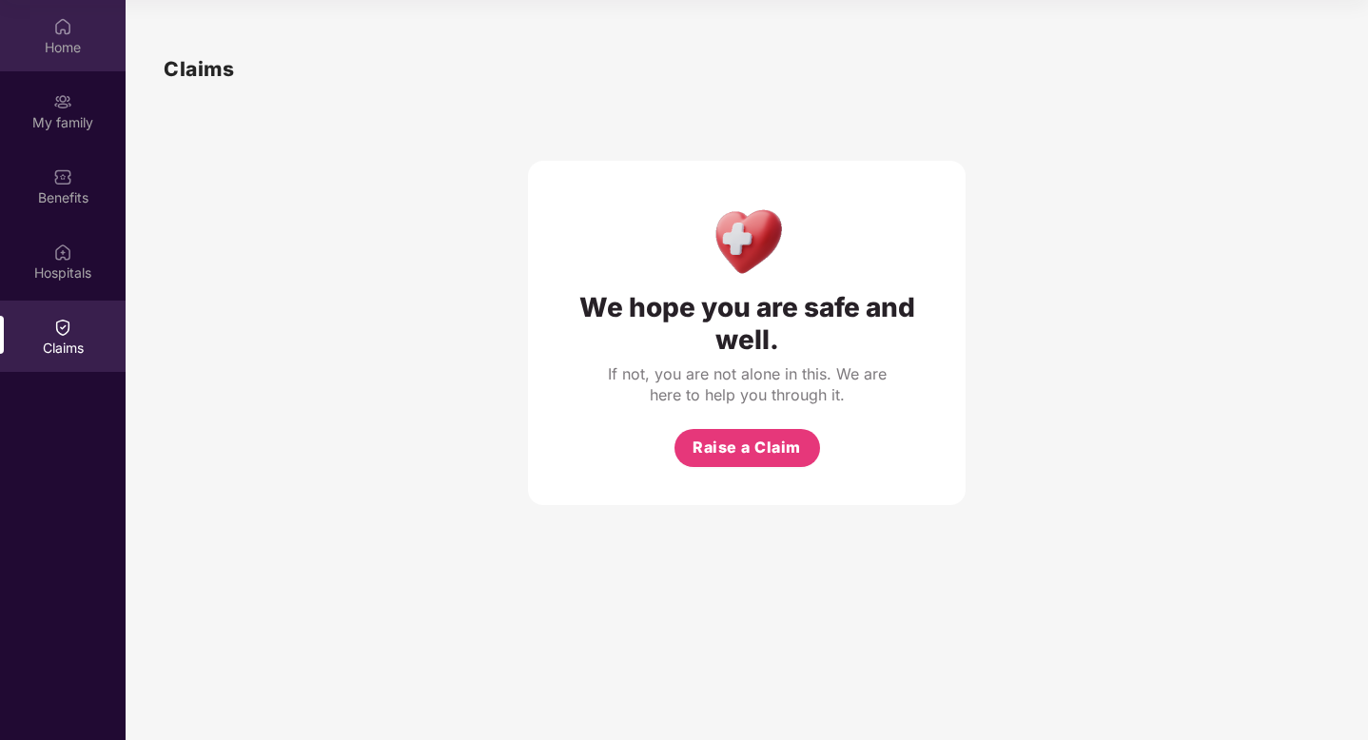
click at [73, 36] on div "Home" at bounding box center [63, 35] width 126 height 71
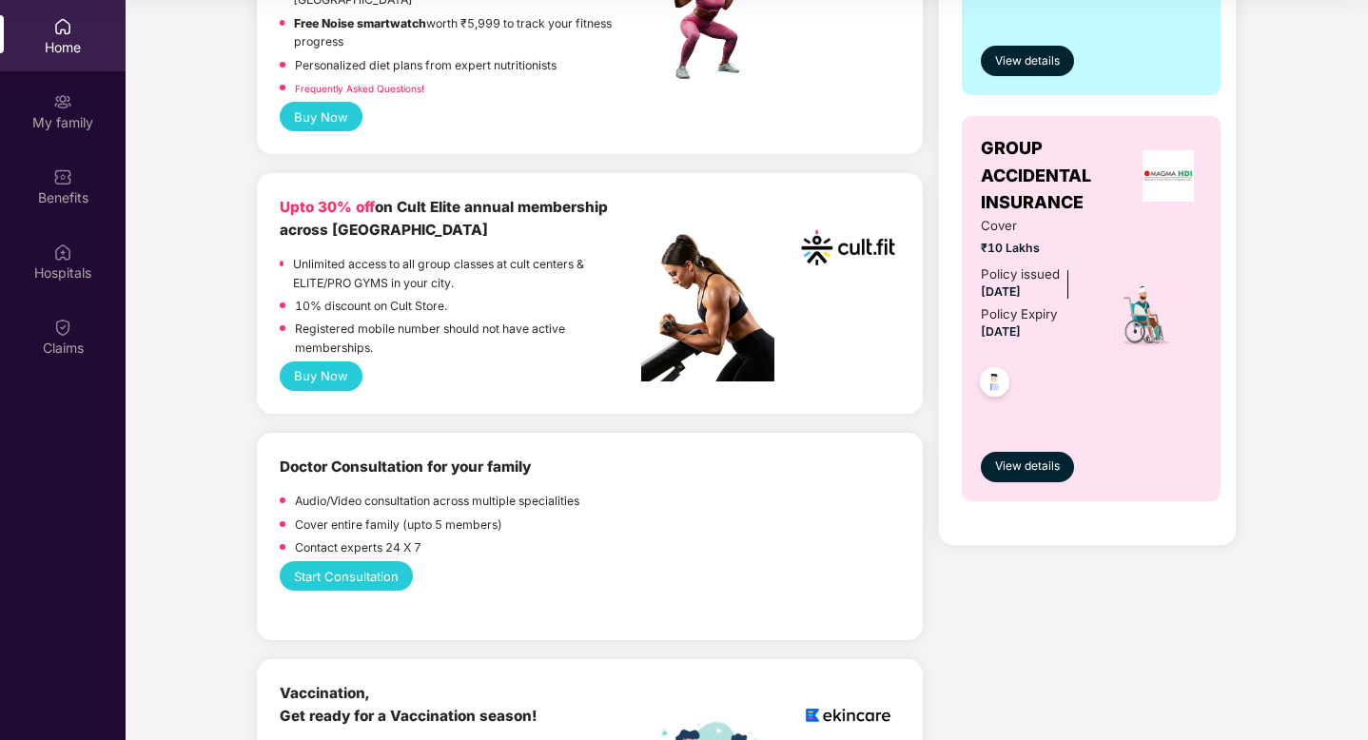
scroll to position [614, 0]
click at [65, 36] on div "Home" at bounding box center [63, 35] width 126 height 71
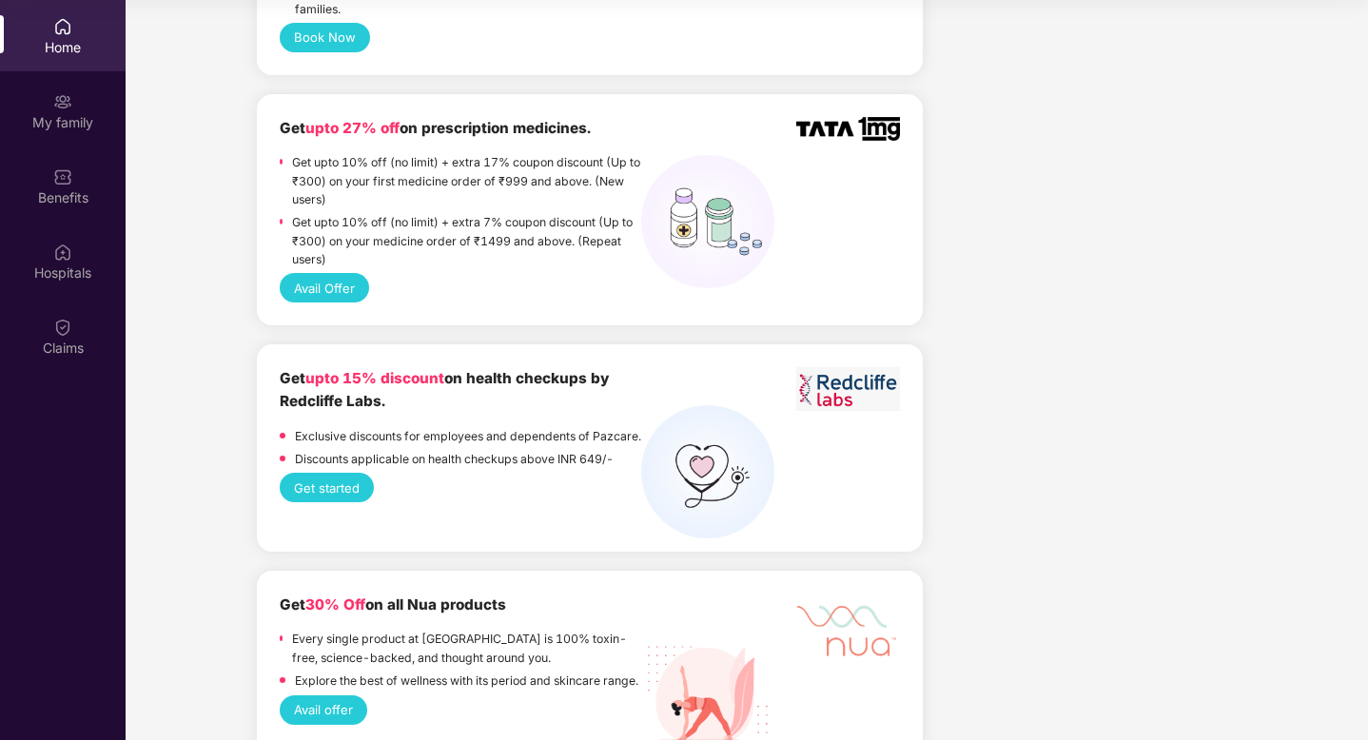
scroll to position [2142, 0]
